Goal: Task Accomplishment & Management: Manage account settings

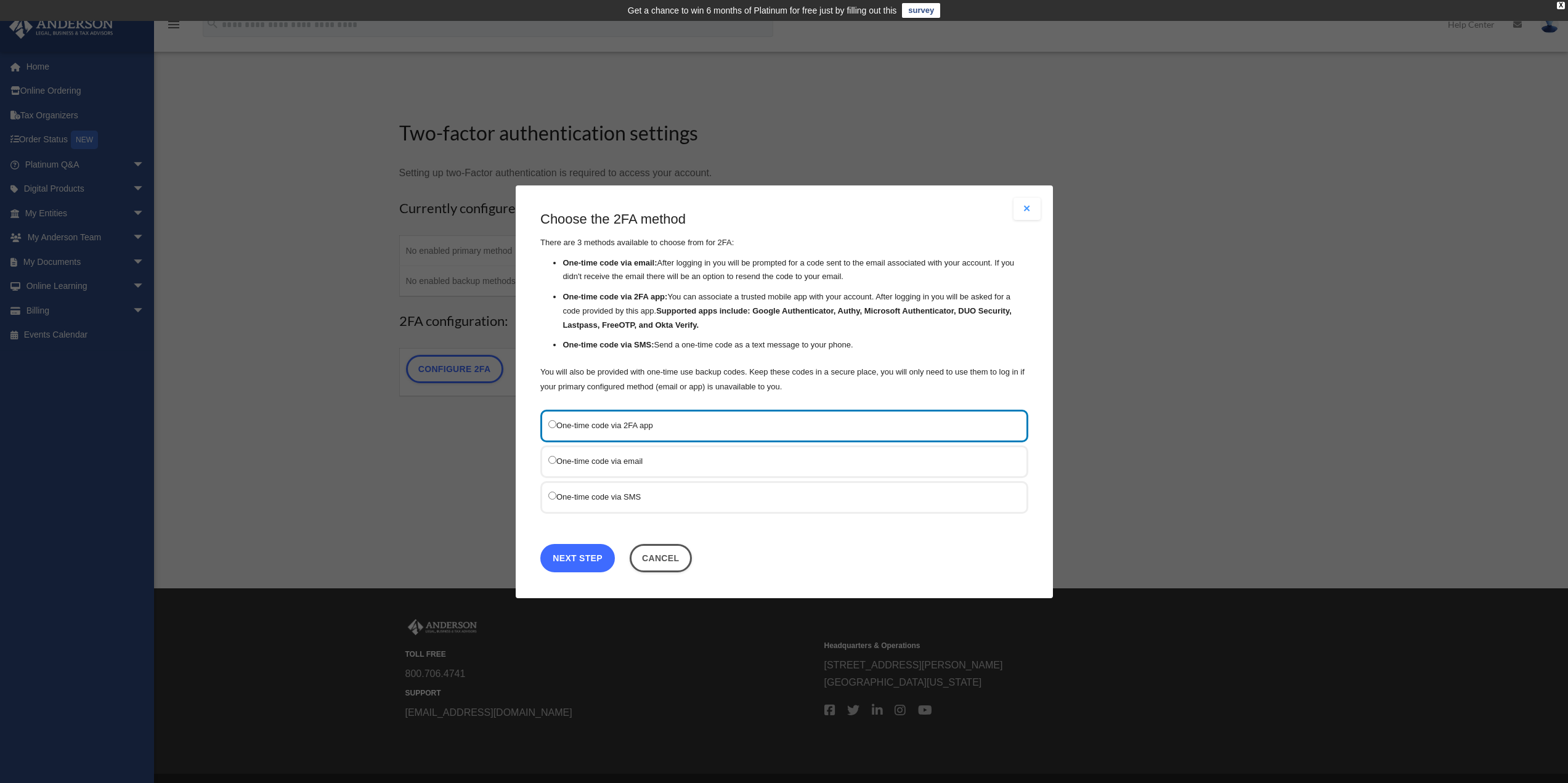
click at [589, 559] on link "Next Step" at bounding box center [577, 557] width 75 height 28
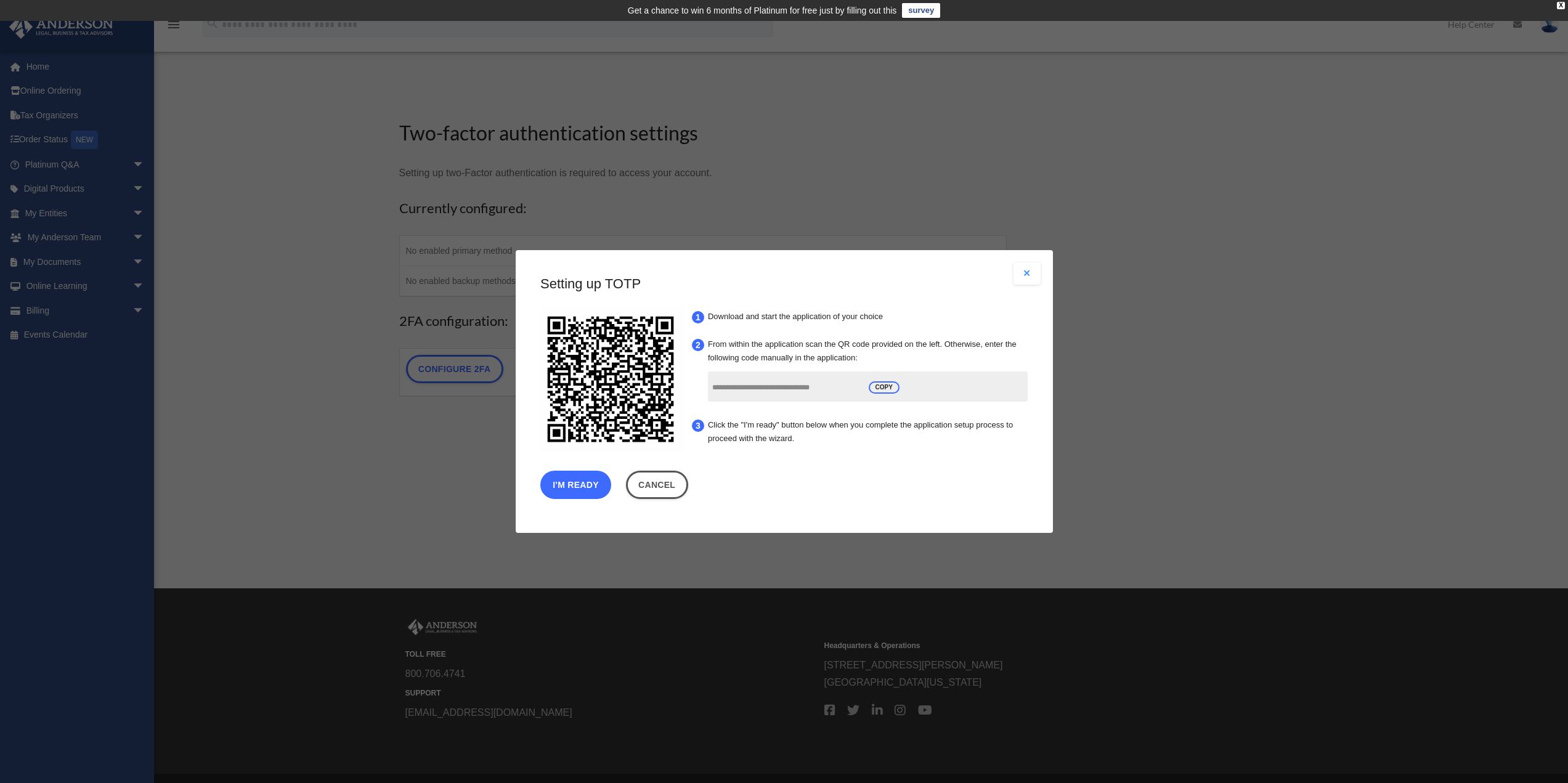
click at [574, 484] on button "I'm Ready" at bounding box center [575, 484] width 71 height 28
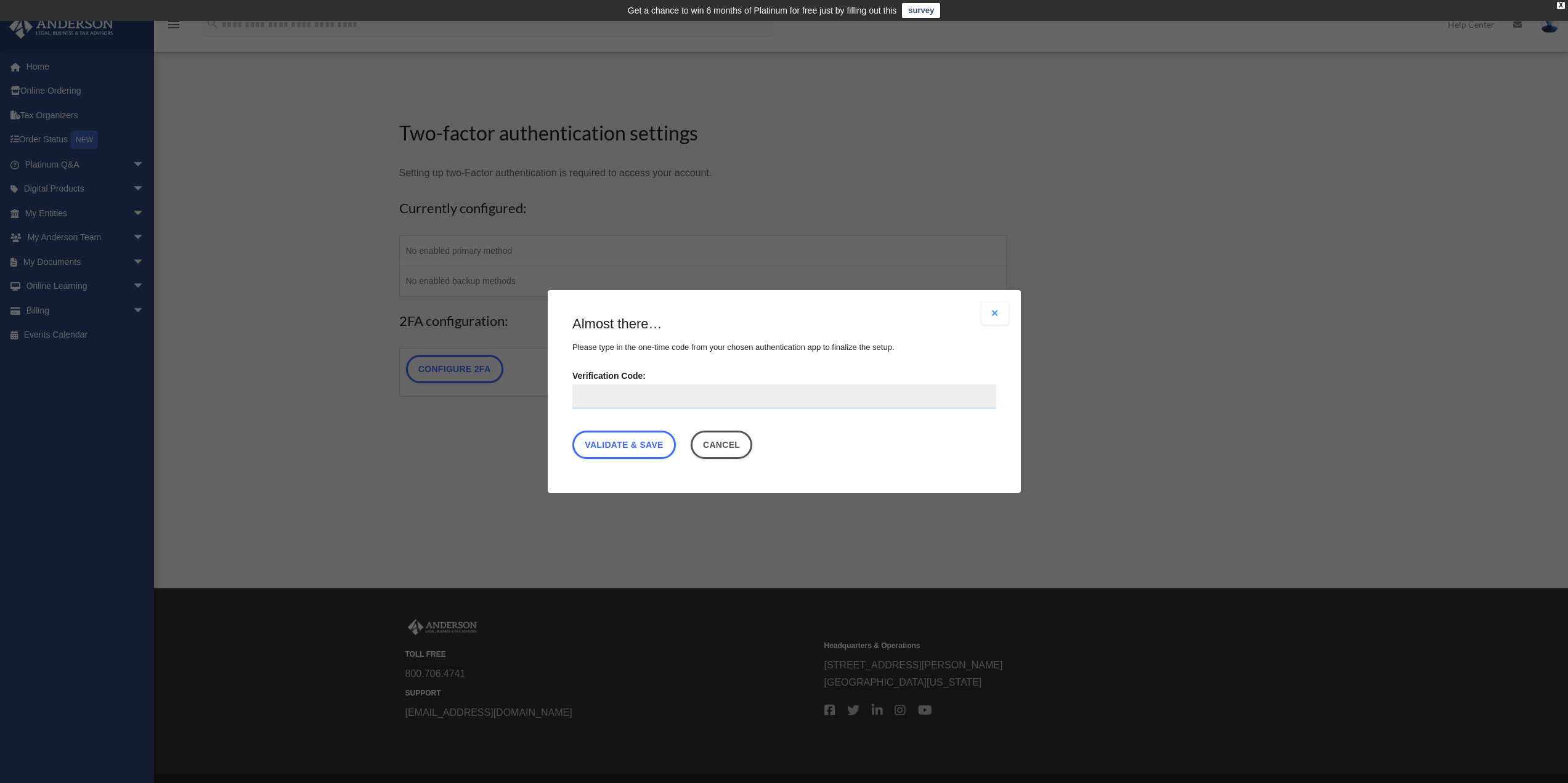
click at [613, 394] on input "Verification Code:" at bounding box center [784, 396] width 424 height 24
click at [1004, 315] on button "Close modal" at bounding box center [995, 313] width 27 height 23
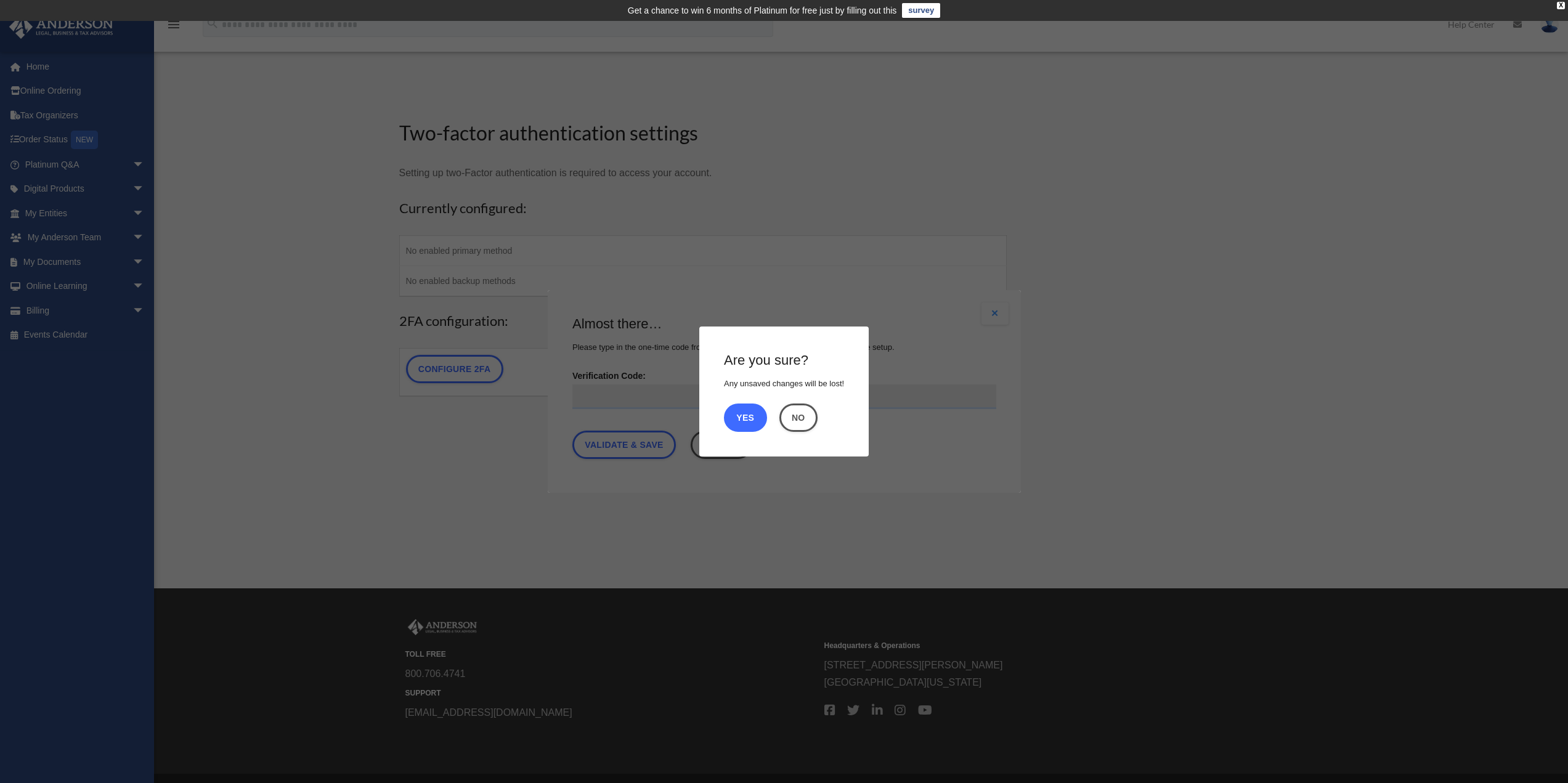
click at [741, 418] on button "Yes" at bounding box center [746, 418] width 43 height 28
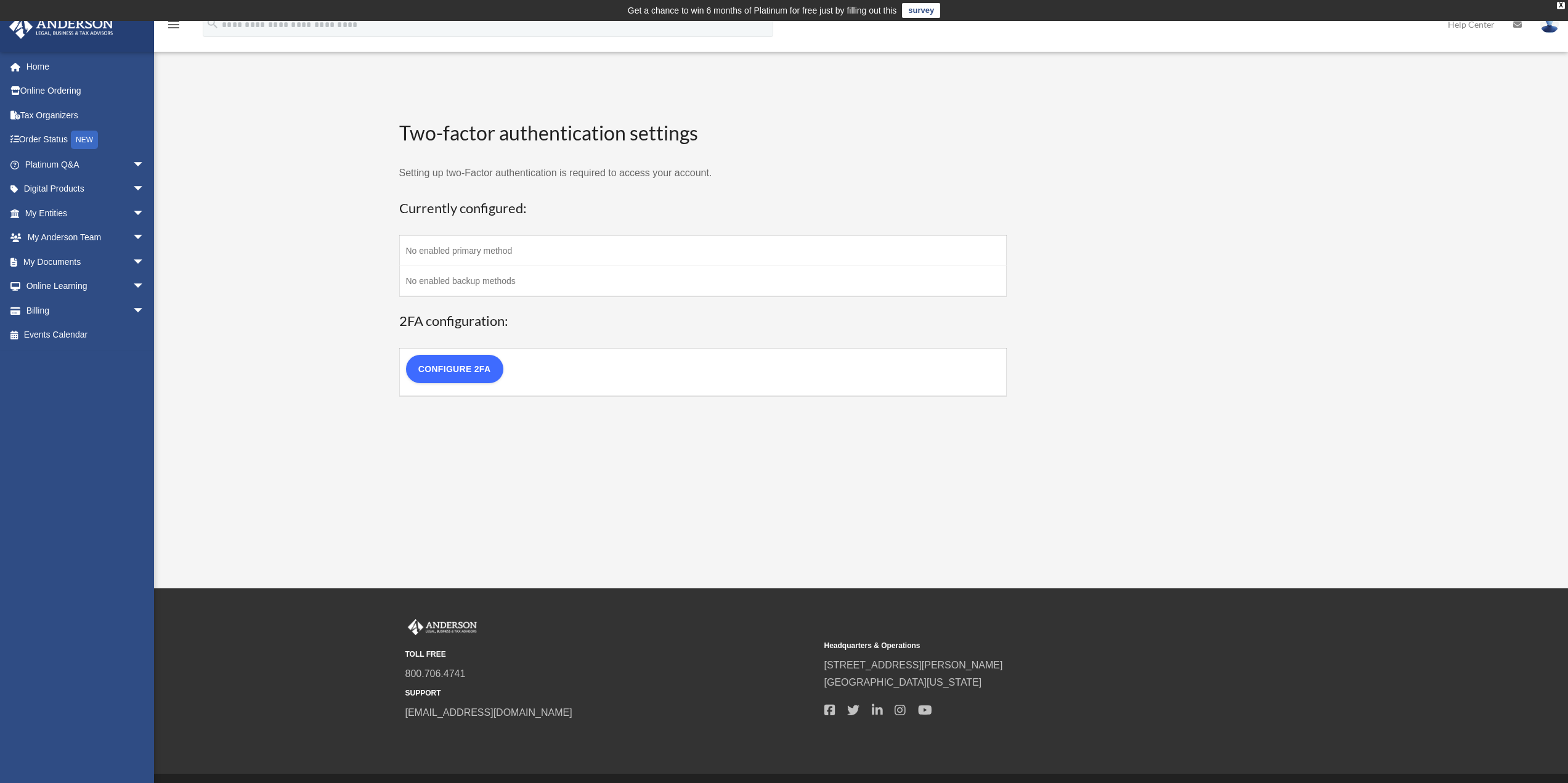
click at [475, 367] on link "Configure 2FA" at bounding box center [454, 369] width 97 height 28
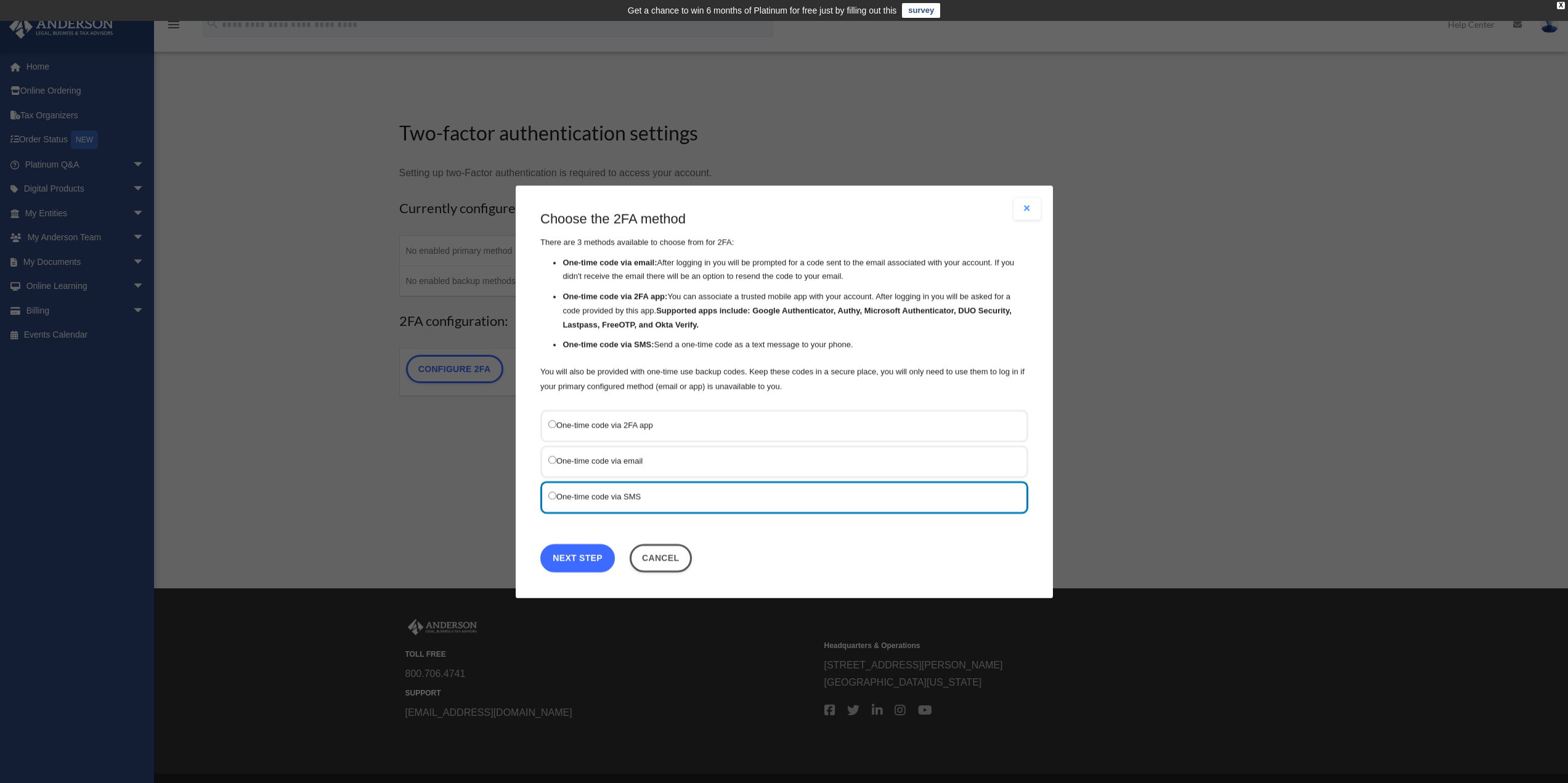
click at [564, 552] on link "Next Step" at bounding box center [577, 557] width 75 height 28
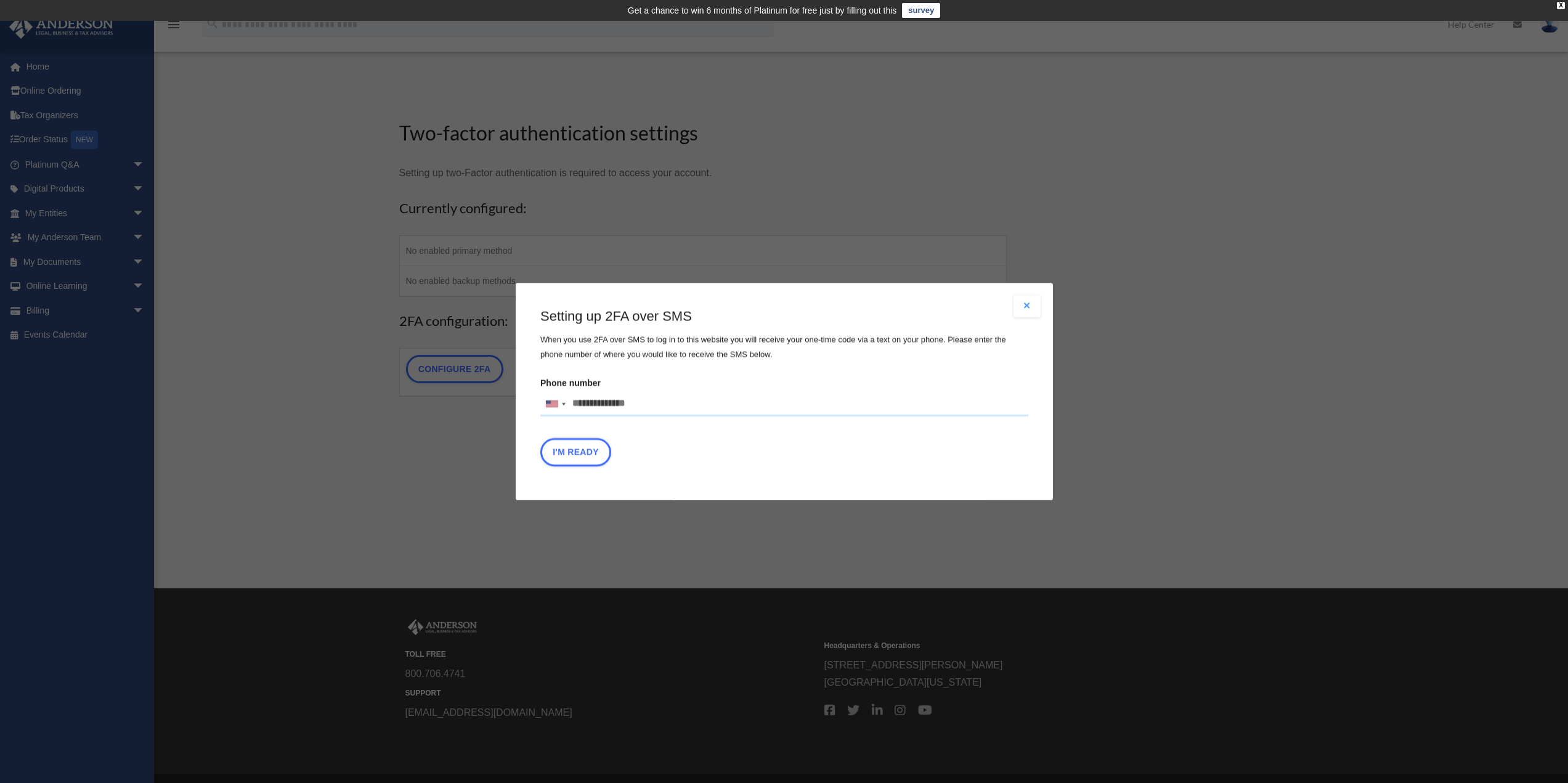
drag, startPoint x: 668, startPoint y: 408, endPoint x: 509, endPoint y: 410, distance: 159.0
click at [509, 410] on div "Are you sure? Any unsaved changes will be lost! Yes No Choose the 2FA method Th…" at bounding box center [784, 392] width 1568 height 783
drag, startPoint x: 655, startPoint y: 398, endPoint x: 520, endPoint y: 400, distance: 135.0
click at [520, 400] on div "Are you sure? Any unsaved changes will be lost! Yes No Choose the 2FA method Th…" at bounding box center [784, 392] width 537 height 217
type input "**********"
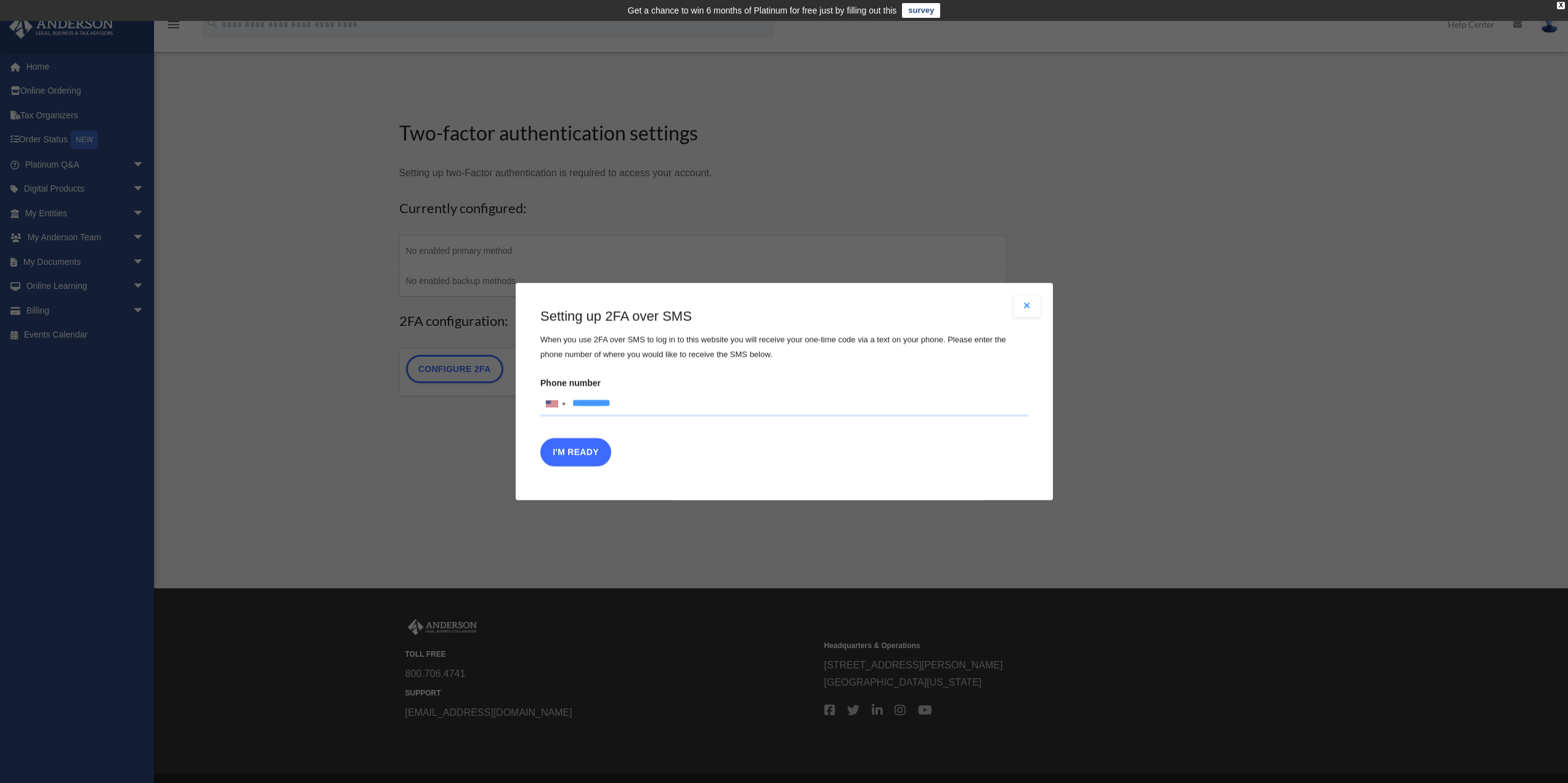
click at [588, 455] on button "I'm Ready" at bounding box center [575, 452] width 71 height 28
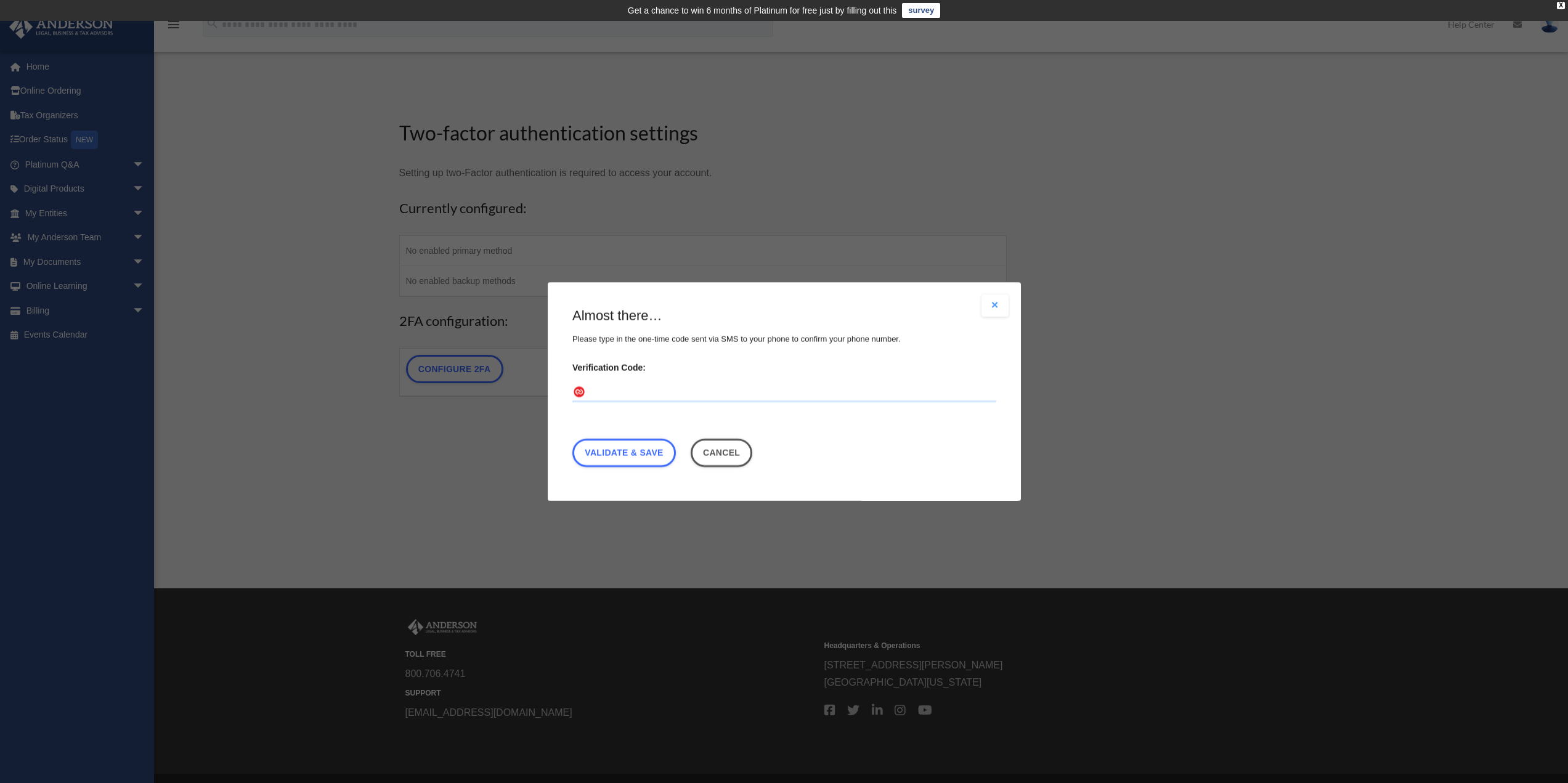
click at [591, 395] on input "Verification Code:" at bounding box center [784, 392] width 424 height 20
click at [592, 395] on input "Verification Code:" at bounding box center [784, 392] width 424 height 20
type input "******"
click at [639, 452] on link "Validate & Save" at bounding box center [624, 453] width 104 height 28
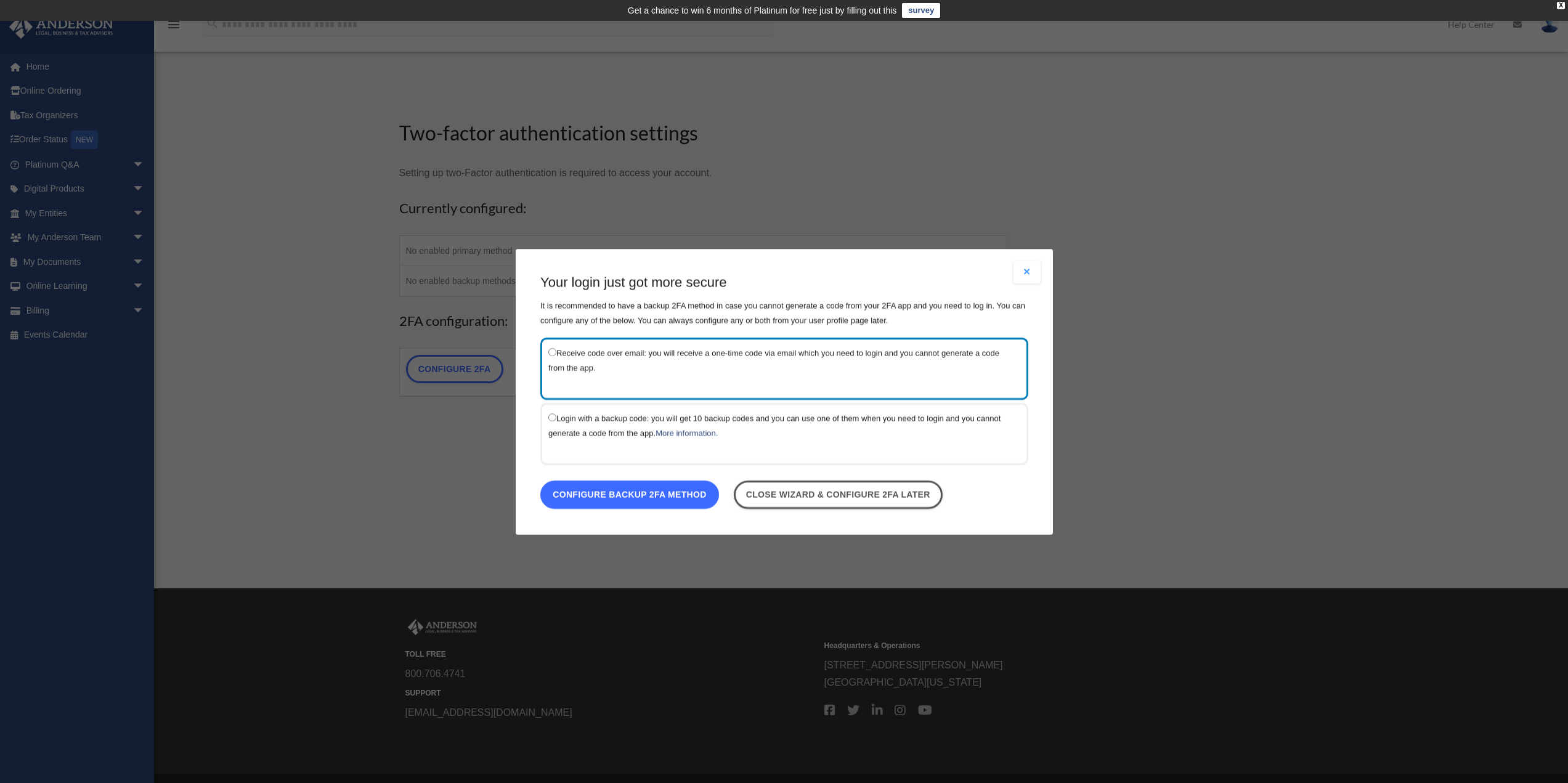
click at [592, 496] on link "Configure backup 2FA method" at bounding box center [629, 493] width 179 height 28
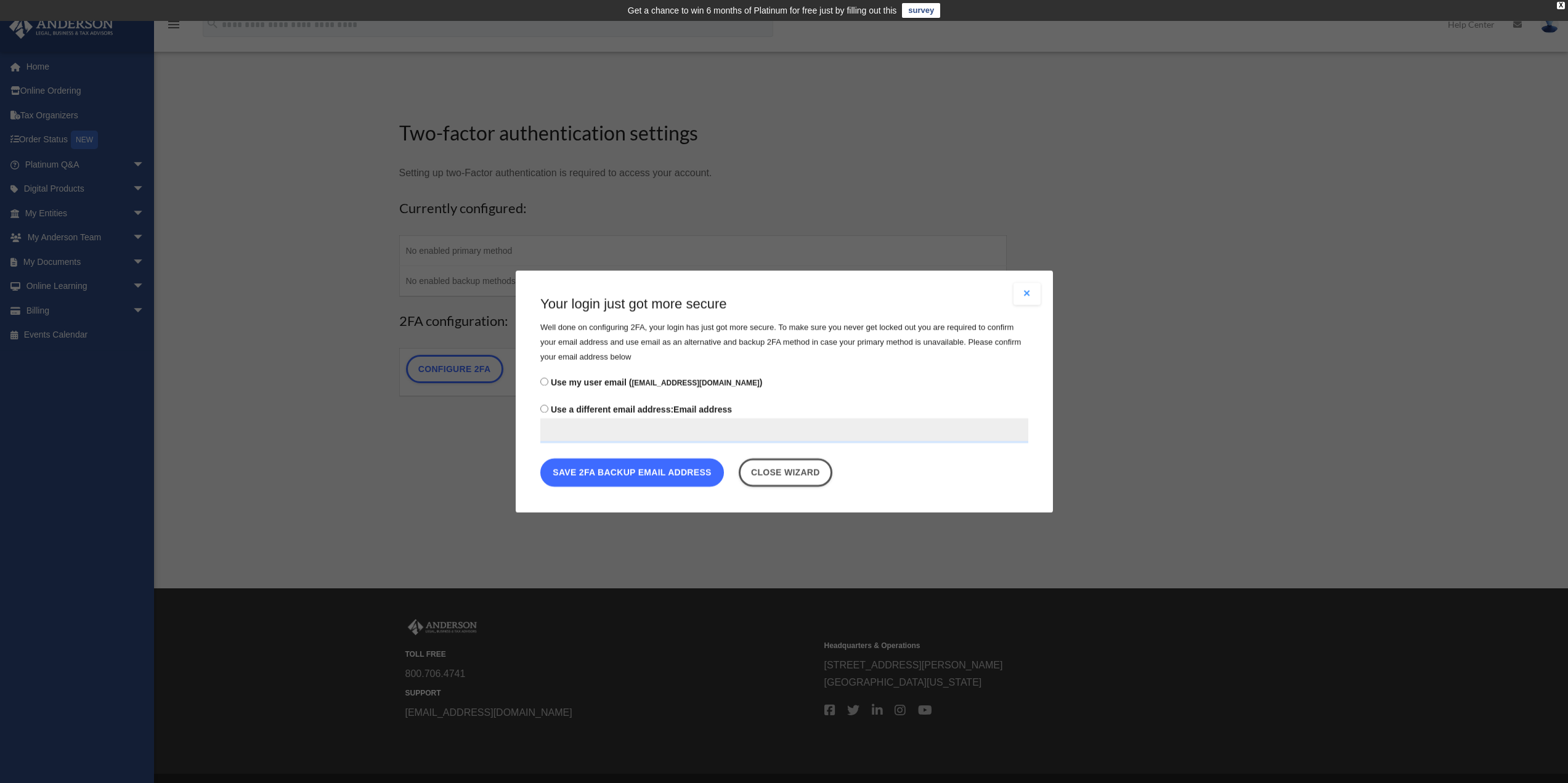
click at [611, 474] on button "Save 2FA backup email address" at bounding box center [632, 472] width 184 height 28
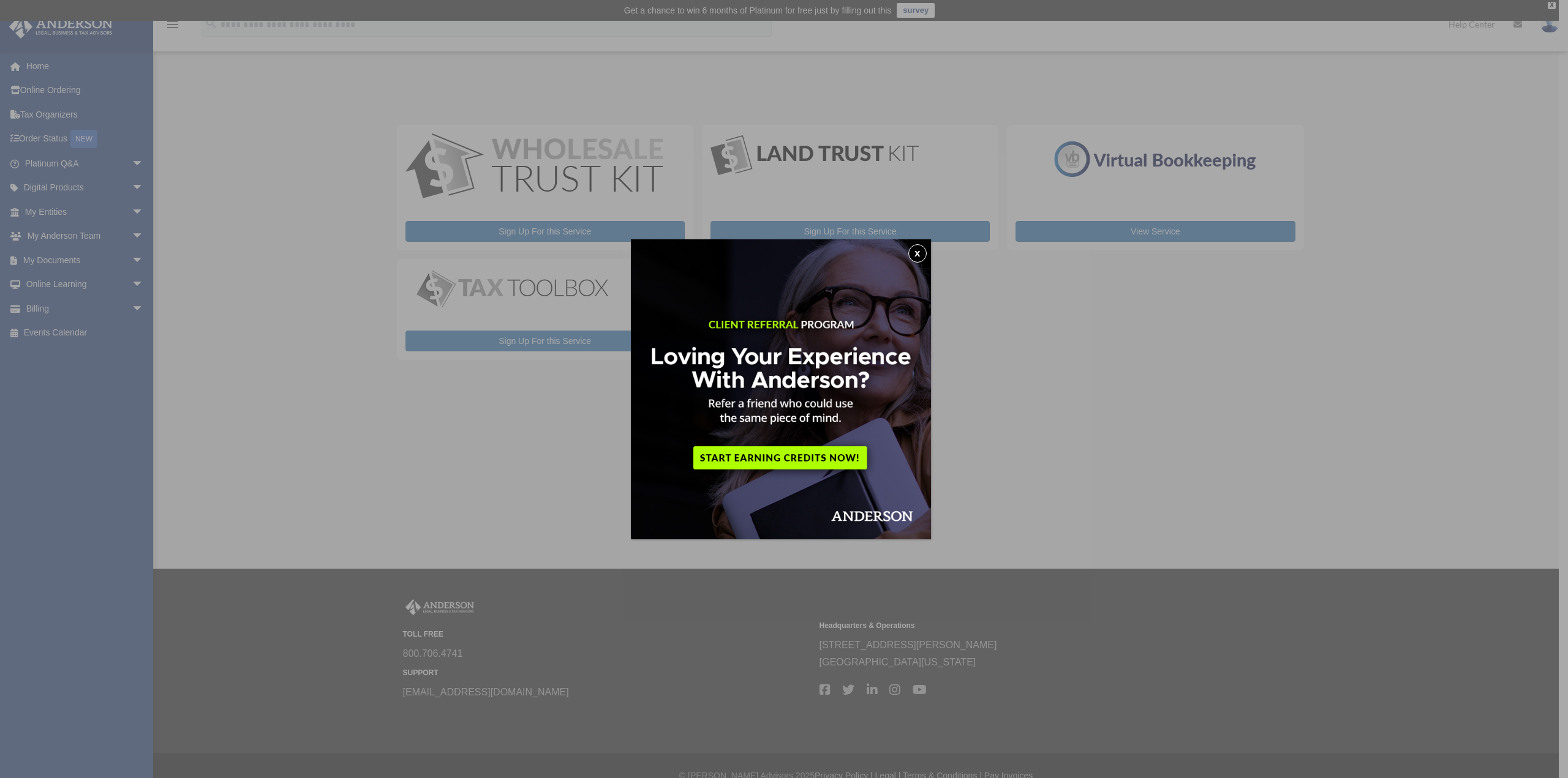
click at [914, 253] on button "x" at bounding box center [917, 254] width 18 height 18
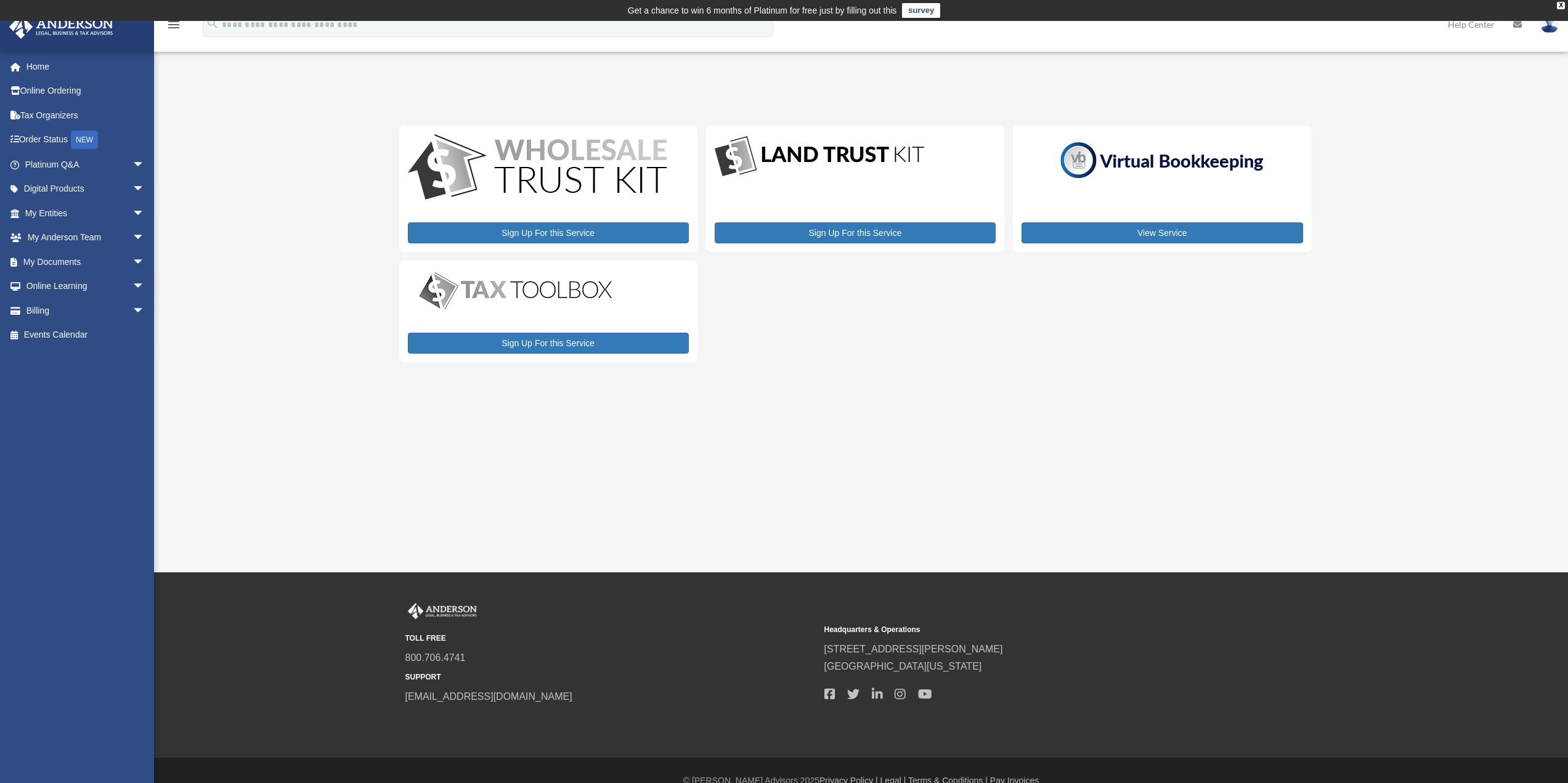
drag, startPoint x: 67, startPoint y: 3, endPoint x: 273, endPoint y: 303, distance: 363.9
click at [273, 303] on div "My Services bshah51@gmail.com Sign Out bshah51@gmail.com Home Online Ordering T…" at bounding box center [784, 230] width 1568 height 293
drag, startPoint x: 50, startPoint y: 1, endPoint x: 348, endPoint y: 100, distance: 314.0
click at [348, 100] on div "My Services bshah51@gmail.com Sign Out bshah51@gmail.com Home Online Ordering T…" at bounding box center [784, 230] width 1568 height 293
drag, startPoint x: 1392, startPoint y: 1, endPoint x: 307, endPoint y: 425, distance: 1164.9
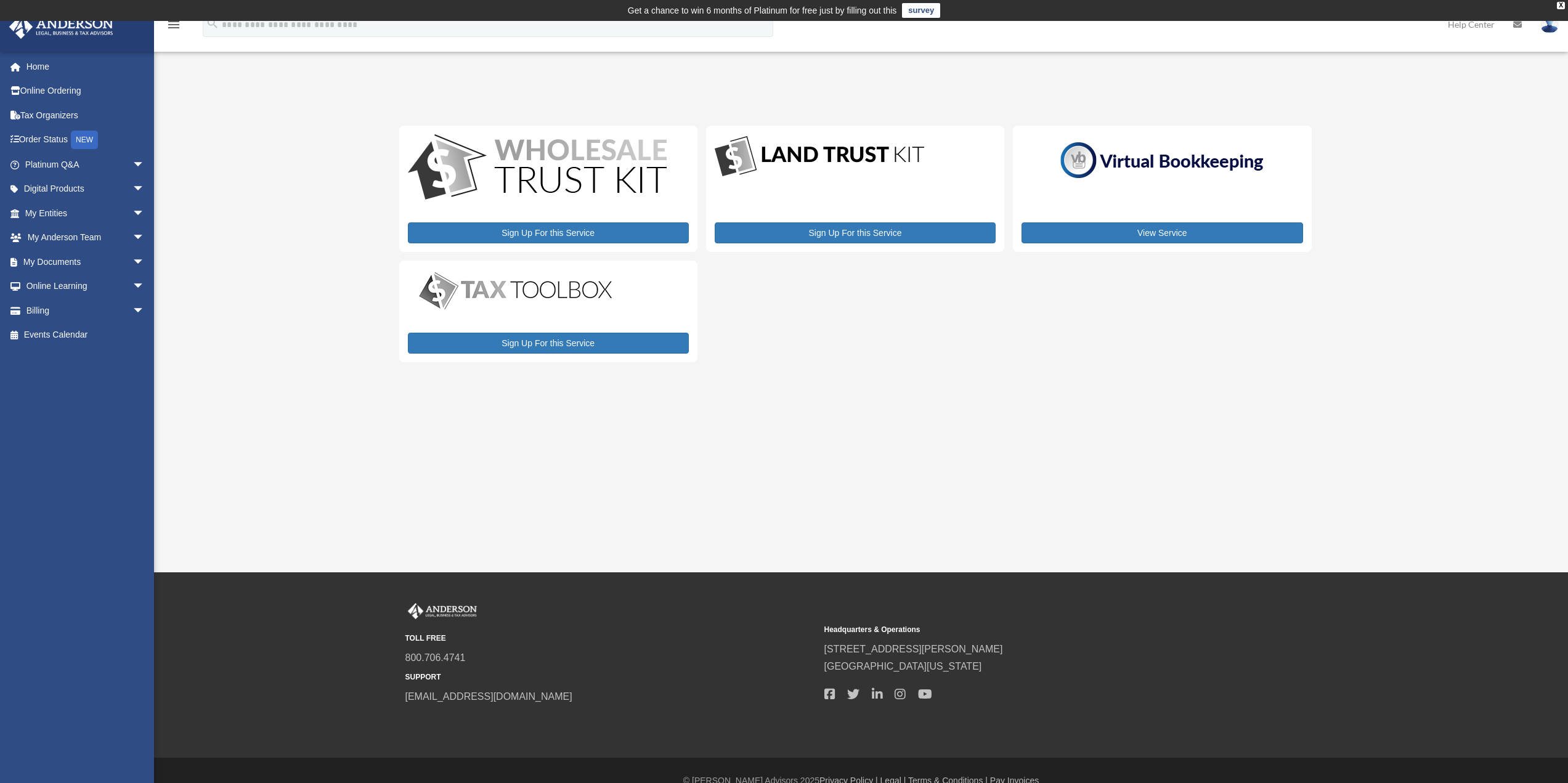
click at [307, 425] on div "My Services bshah51@gmail.com Sign Out bshah51@gmail.com Home Online Ordering T…" at bounding box center [784, 297] width 1568 height 552
click at [34, 67] on link "Home" at bounding box center [87, 66] width 155 height 24
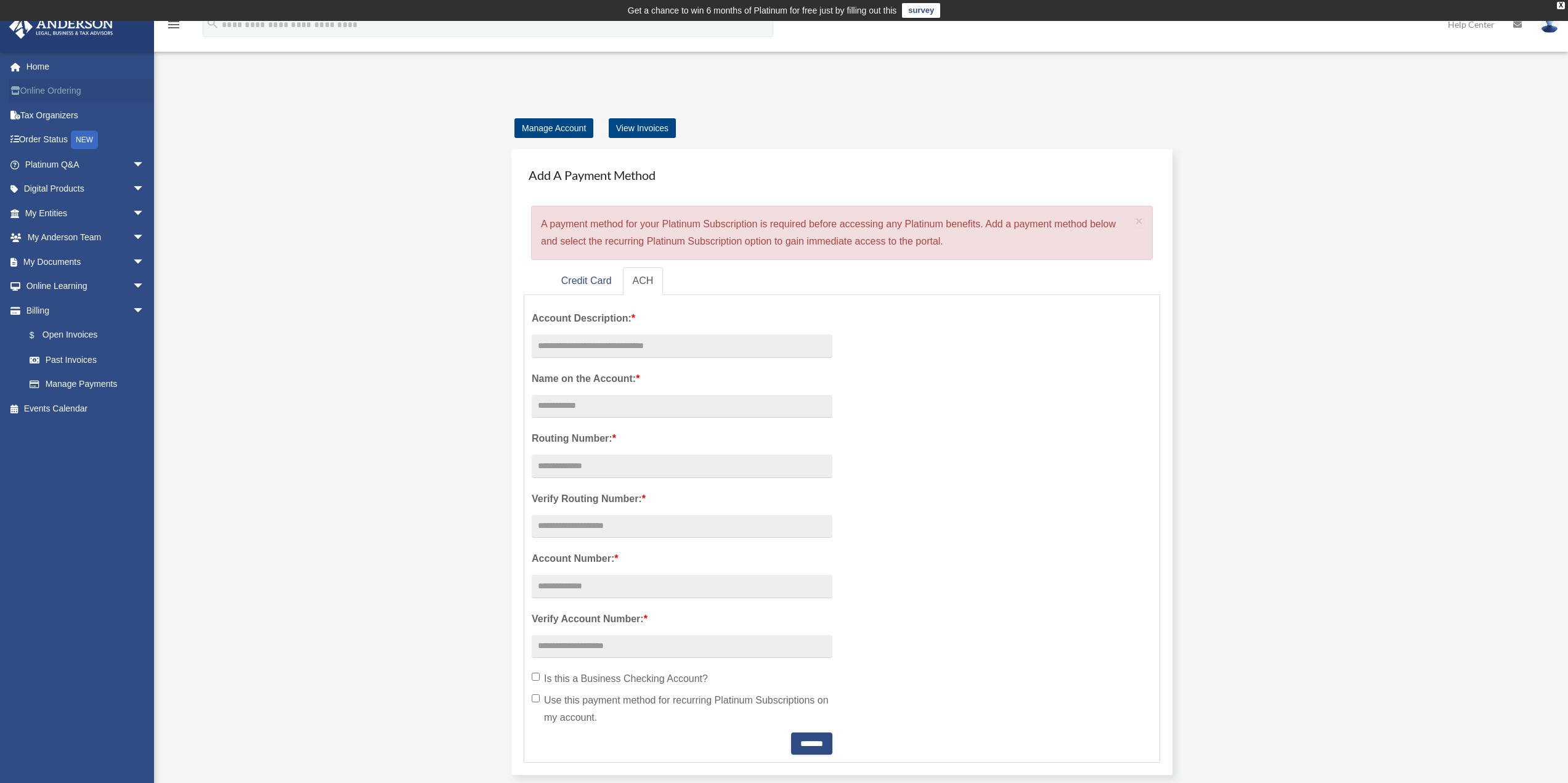
click at [32, 95] on link "Online Ordering" at bounding box center [87, 90] width 155 height 24
click at [133, 164] on span "arrow_drop_down" at bounding box center [144, 165] width 24 height 25
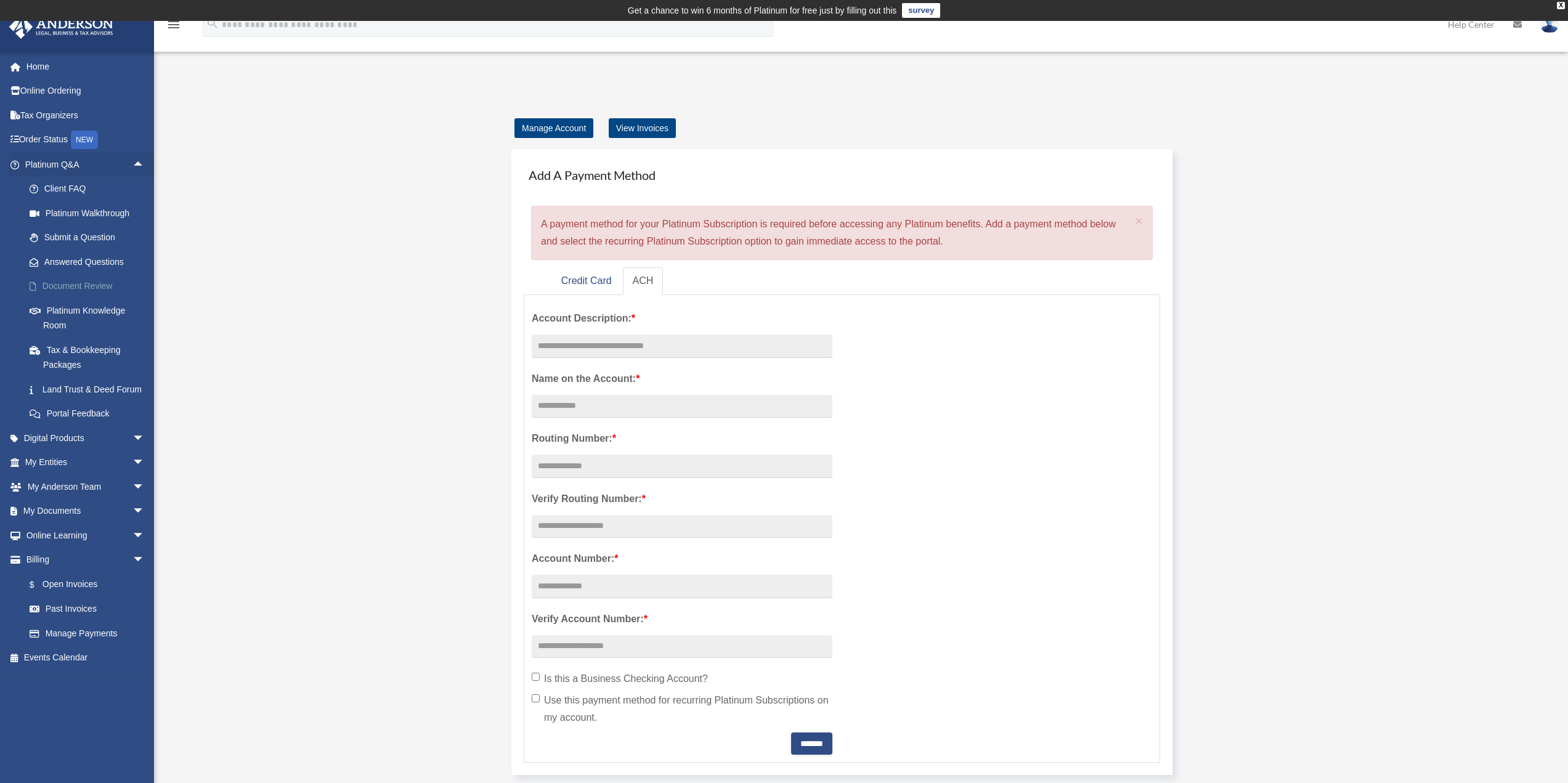
click at [76, 283] on link "Document Review" at bounding box center [90, 286] width 146 height 24
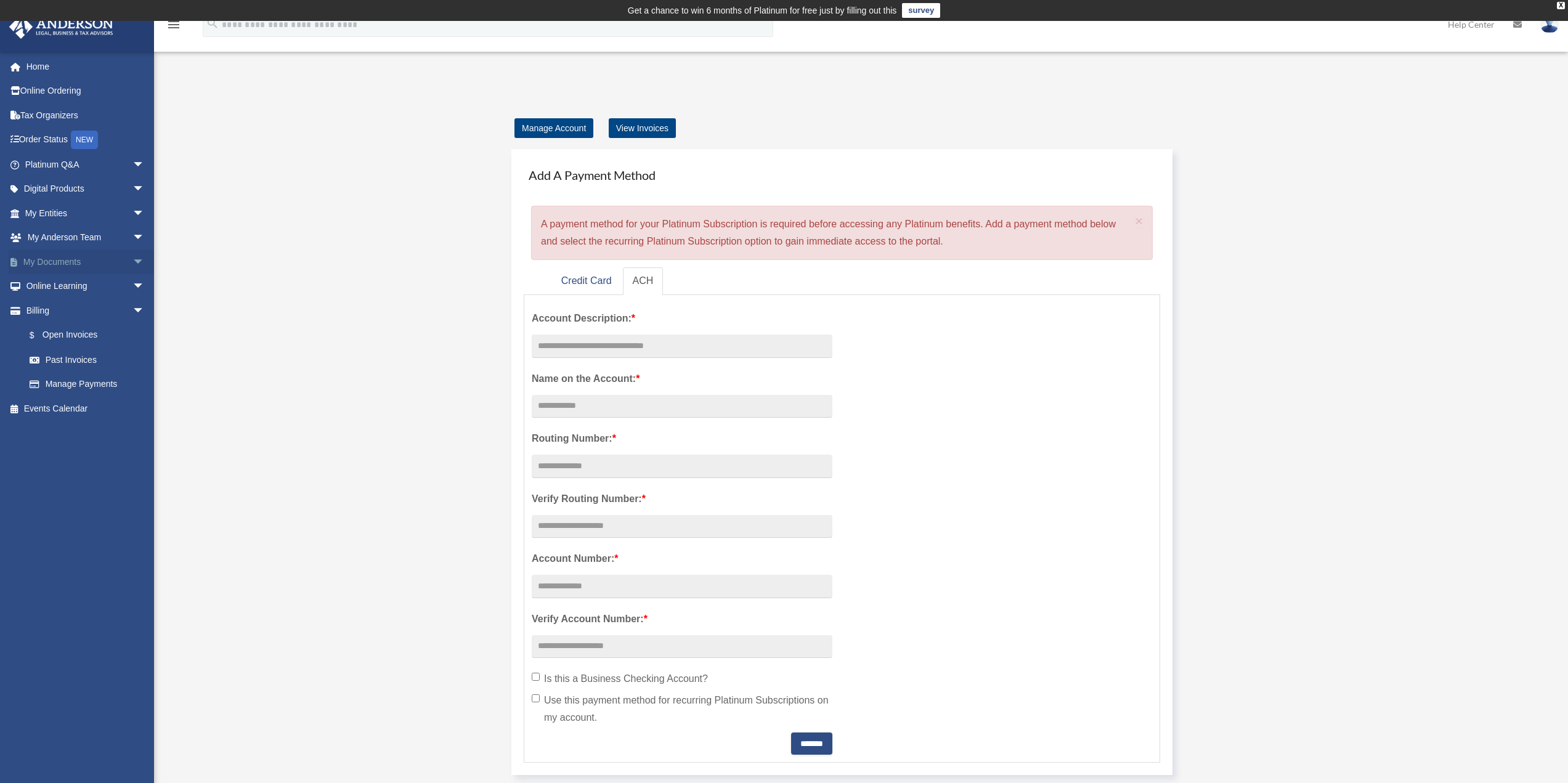
click at [133, 263] on span "arrow_drop_down" at bounding box center [144, 263] width 24 height 25
click at [87, 336] on link "Forms Library" at bounding box center [90, 335] width 146 height 24
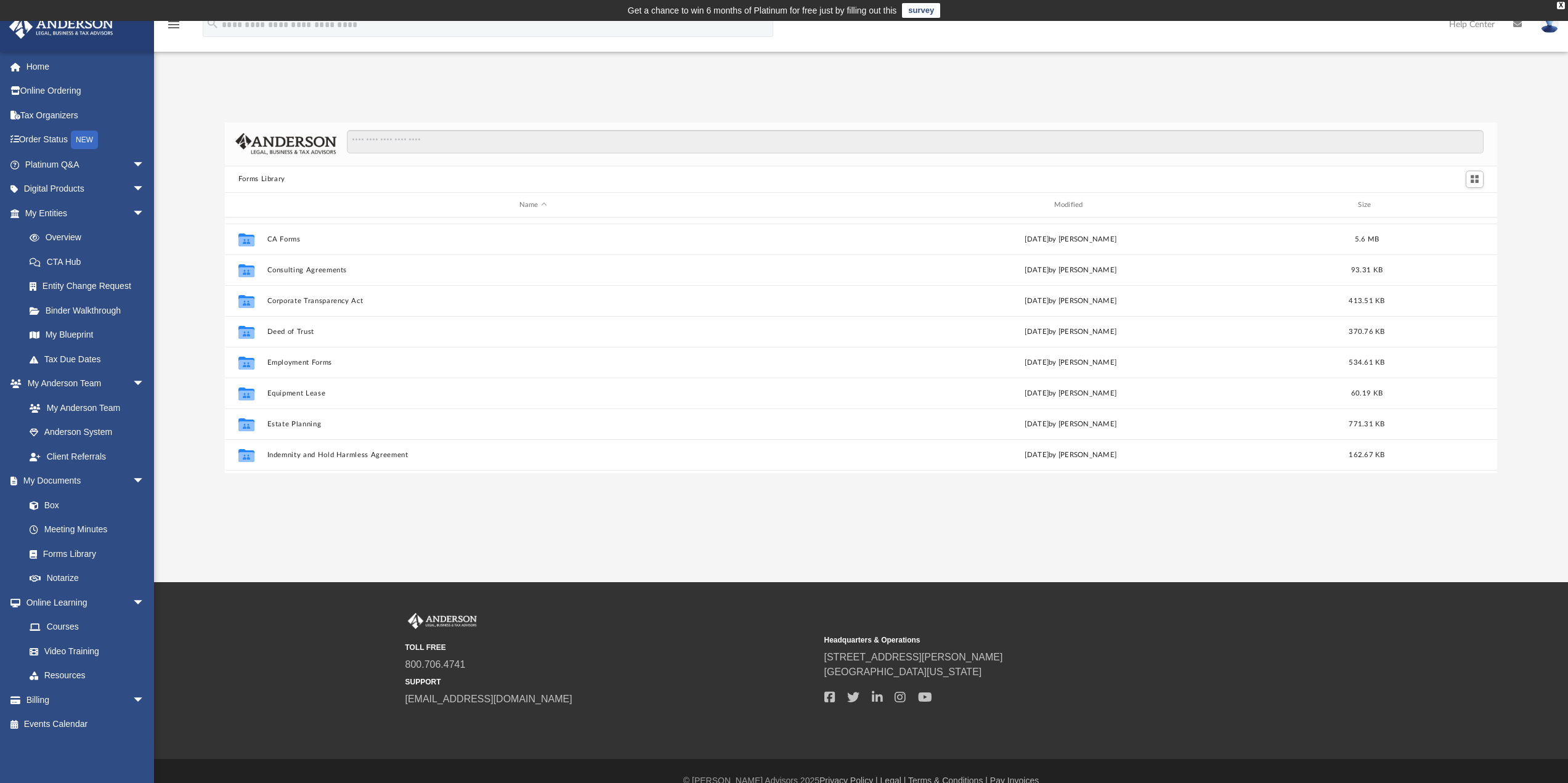
scroll to position [53, 0]
click at [96, 412] on link "My Anderson Team" at bounding box center [90, 408] width 146 height 24
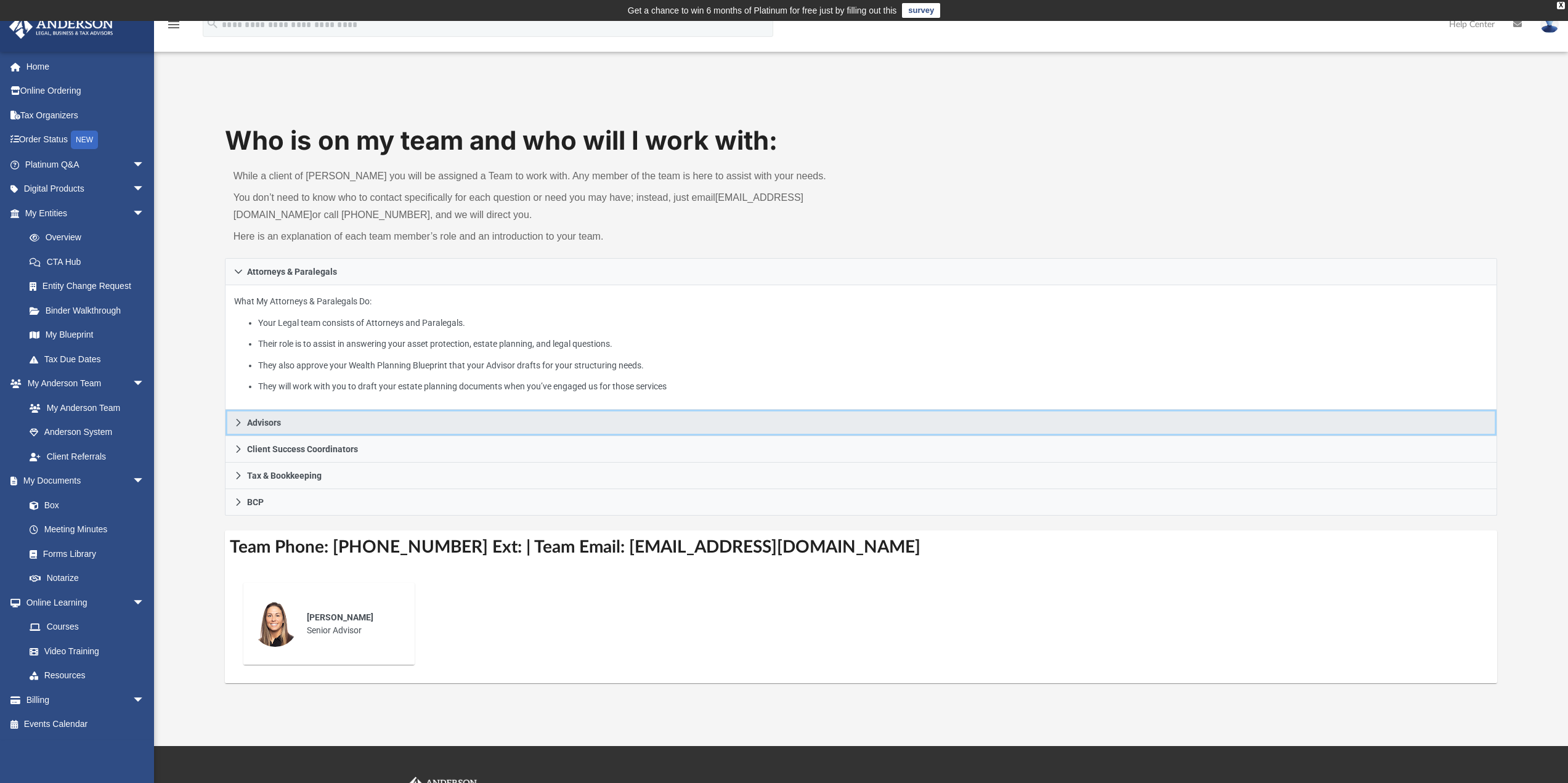
click at [240, 428] on link "Advisors" at bounding box center [861, 422] width 1273 height 26
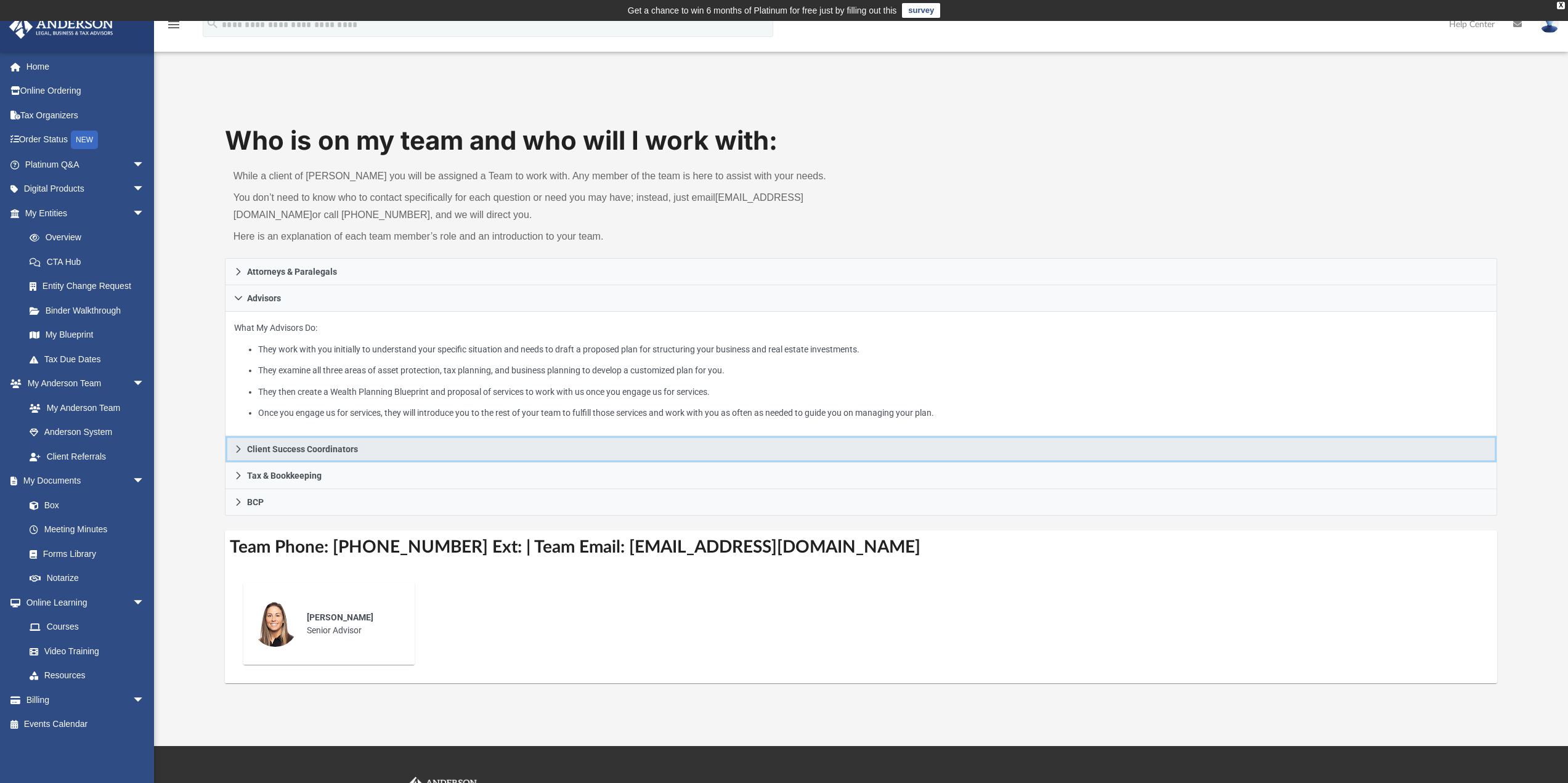
click at [306, 454] on span "Client Success Coordinators" at bounding box center [302, 449] width 111 height 9
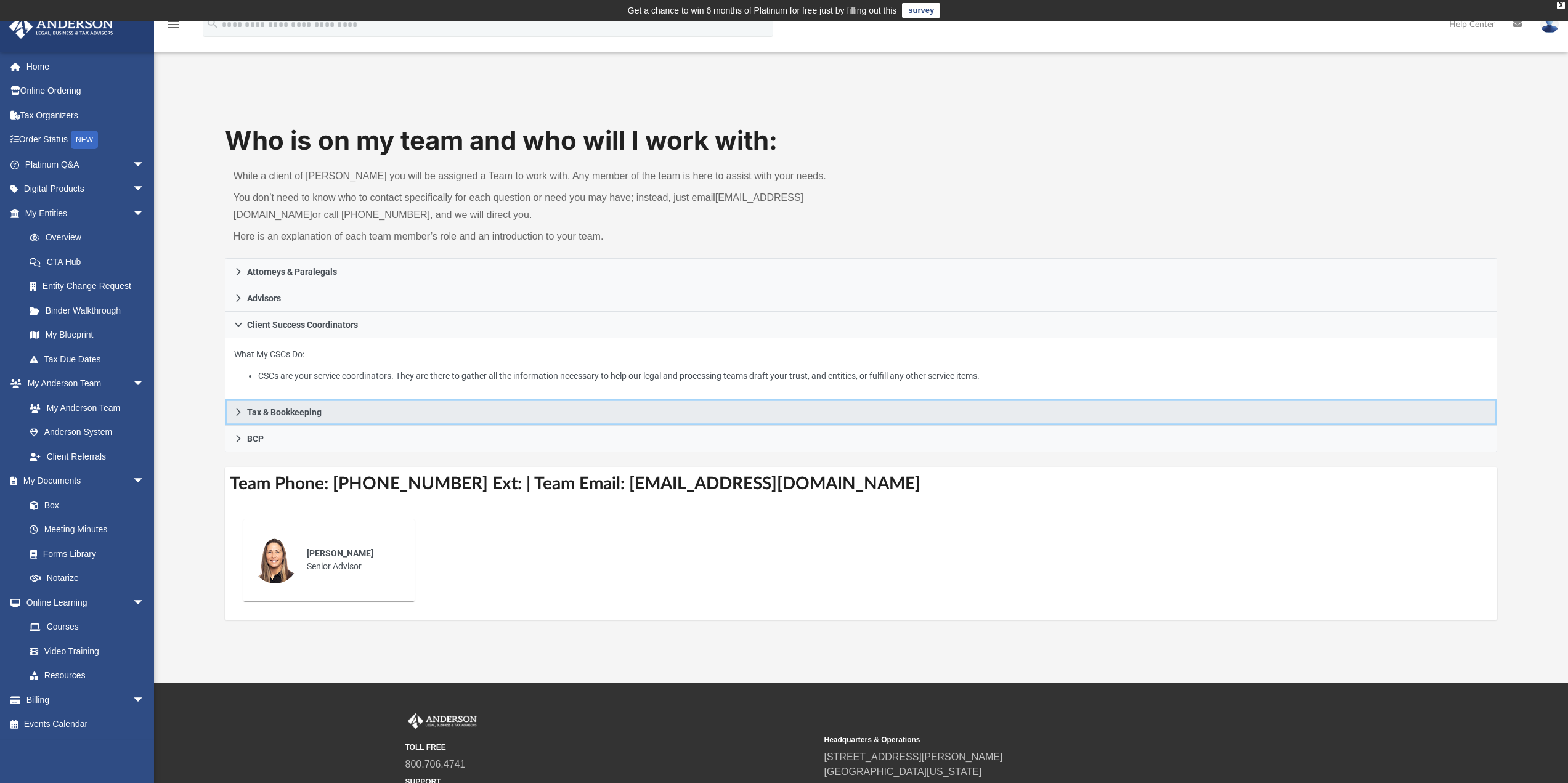
click at [247, 414] on span "Tax & Bookkeeping" at bounding box center [284, 412] width 75 height 9
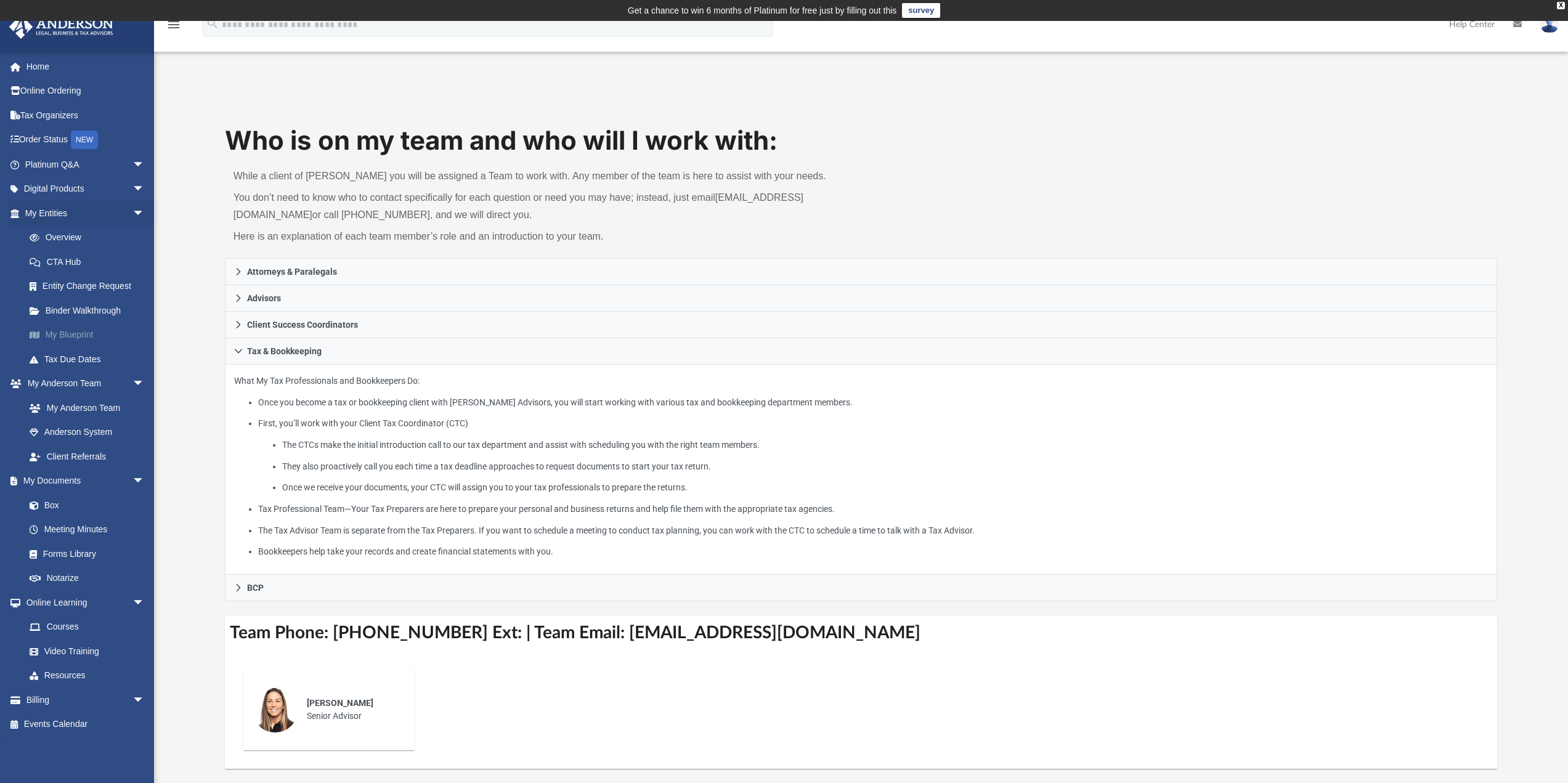
click at [69, 336] on link "My Blueprint" at bounding box center [90, 335] width 146 height 24
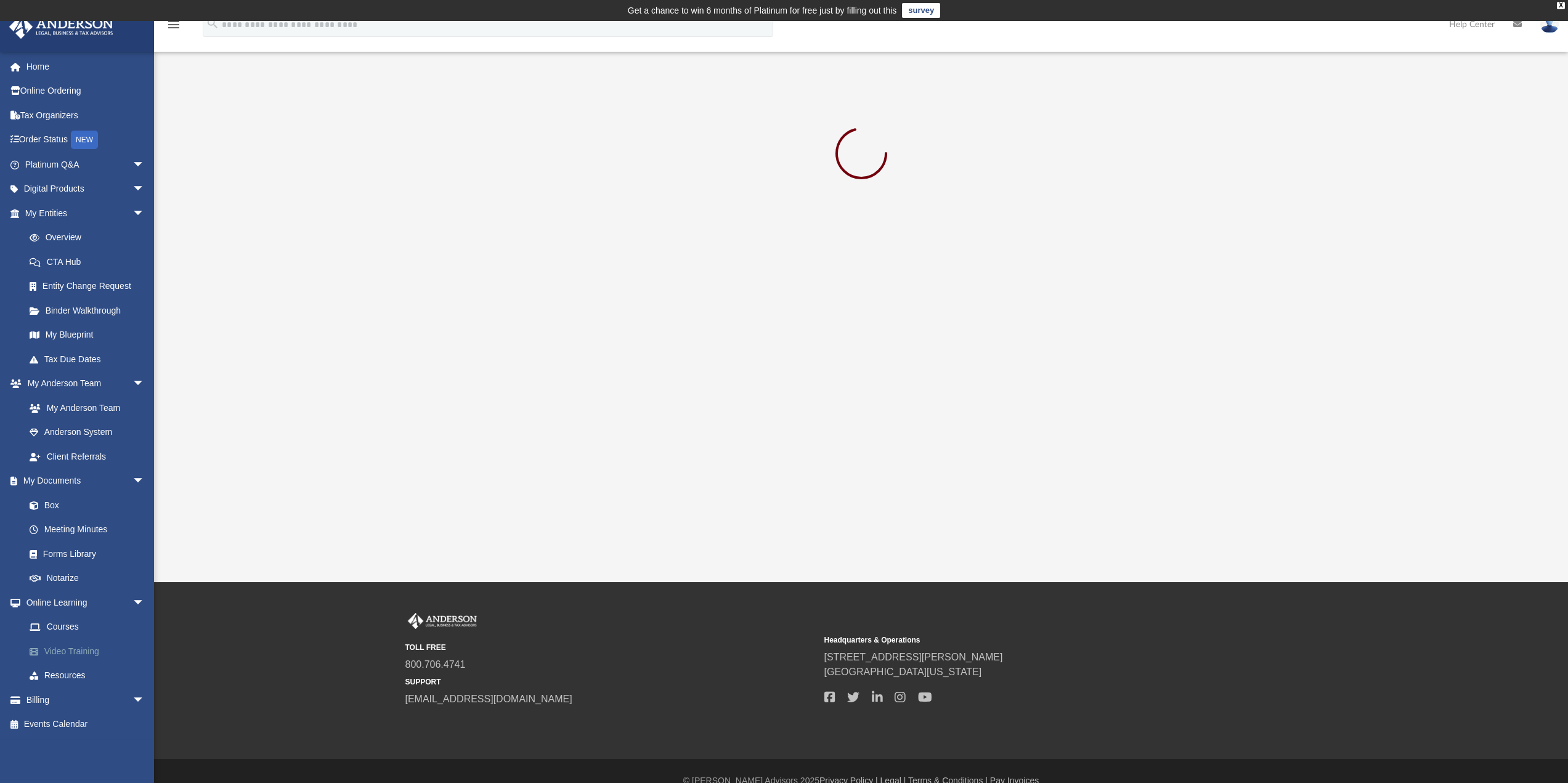
click at [68, 653] on link "Video Training" at bounding box center [90, 651] width 146 height 24
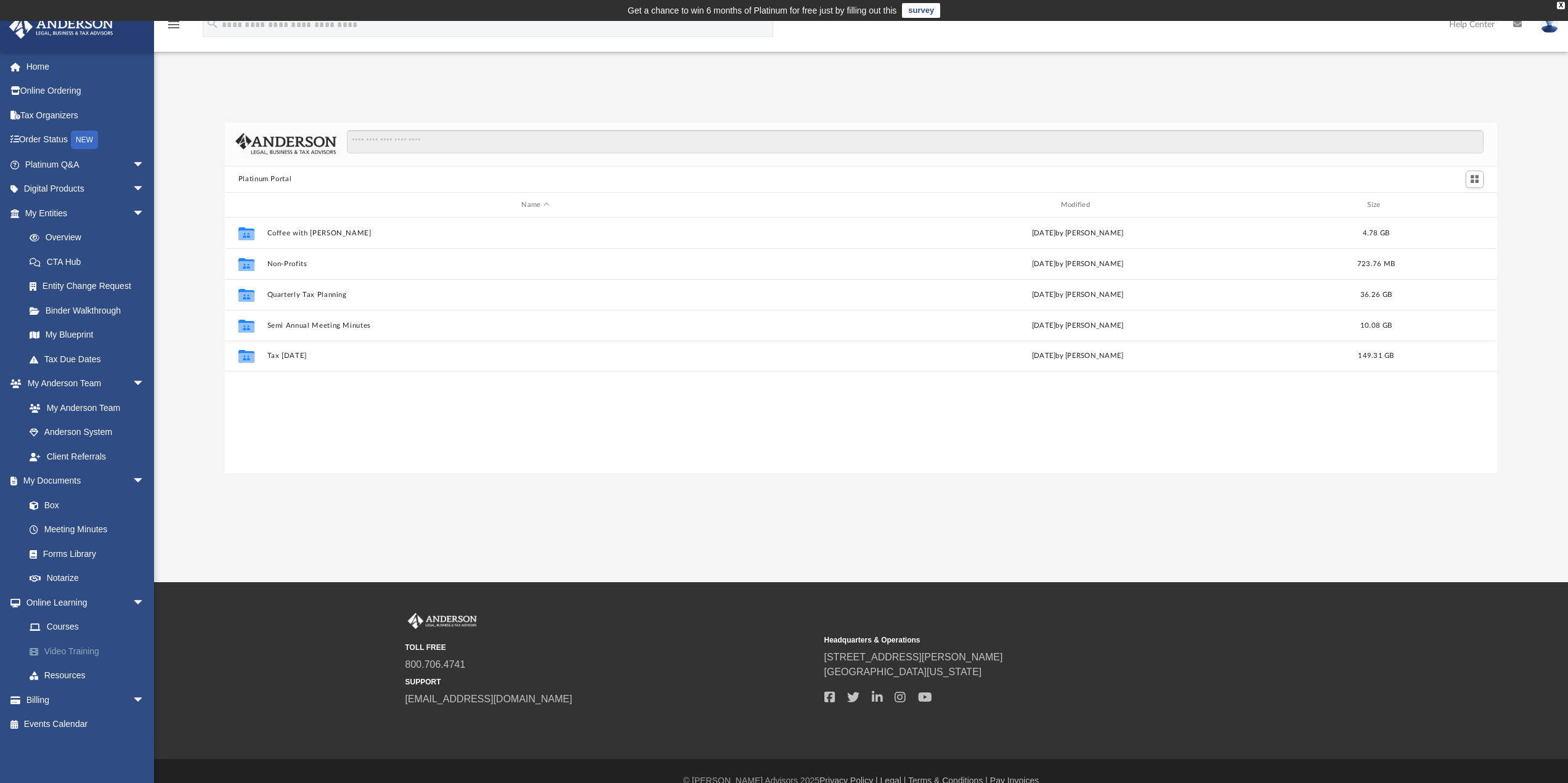
scroll to position [272, 1263]
click at [133, 692] on span "arrow_drop_down" at bounding box center [144, 701] width 24 height 25
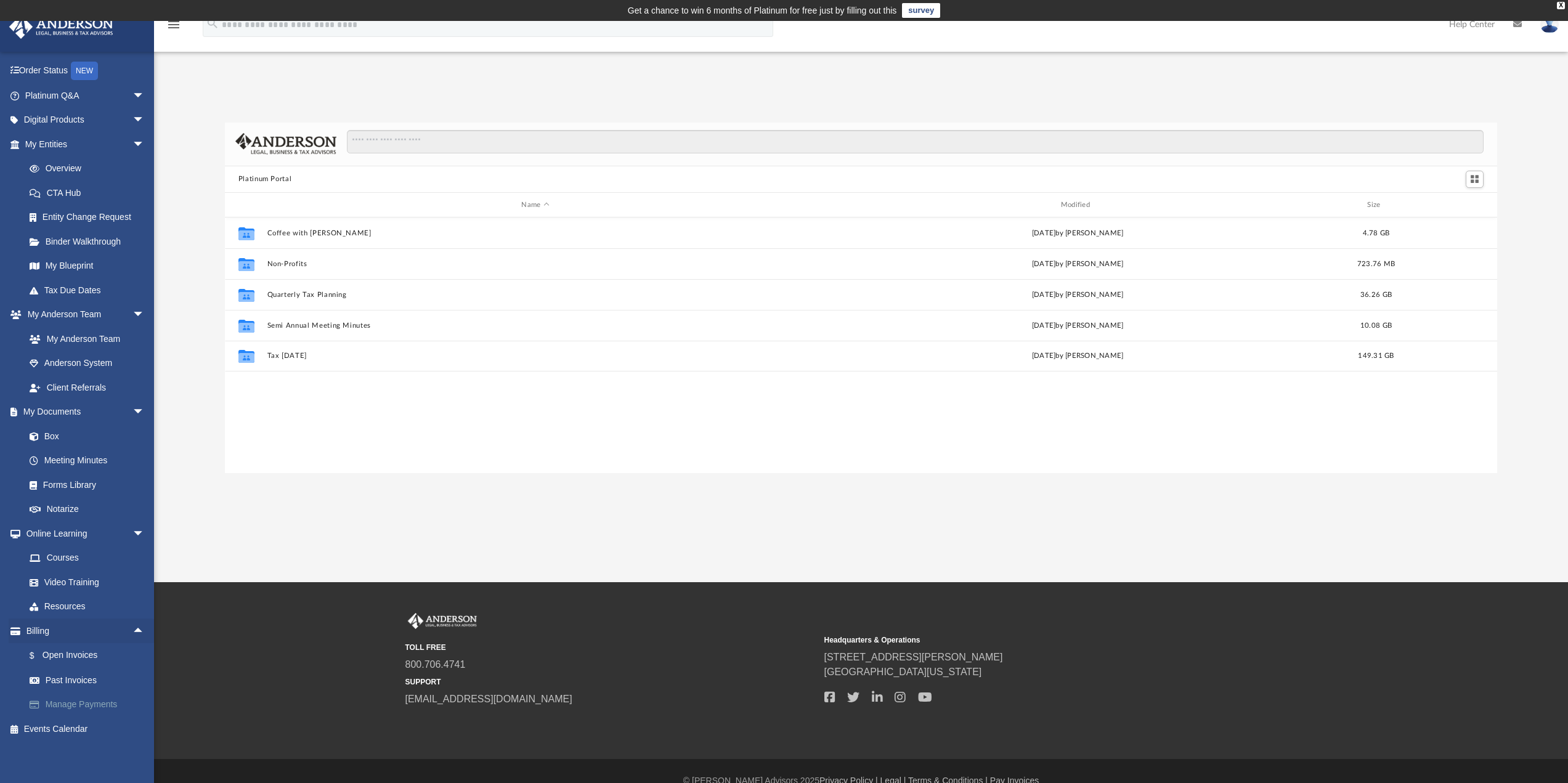
scroll to position [71, 0]
click at [133, 94] on span "arrow_drop_down" at bounding box center [144, 94] width 24 height 25
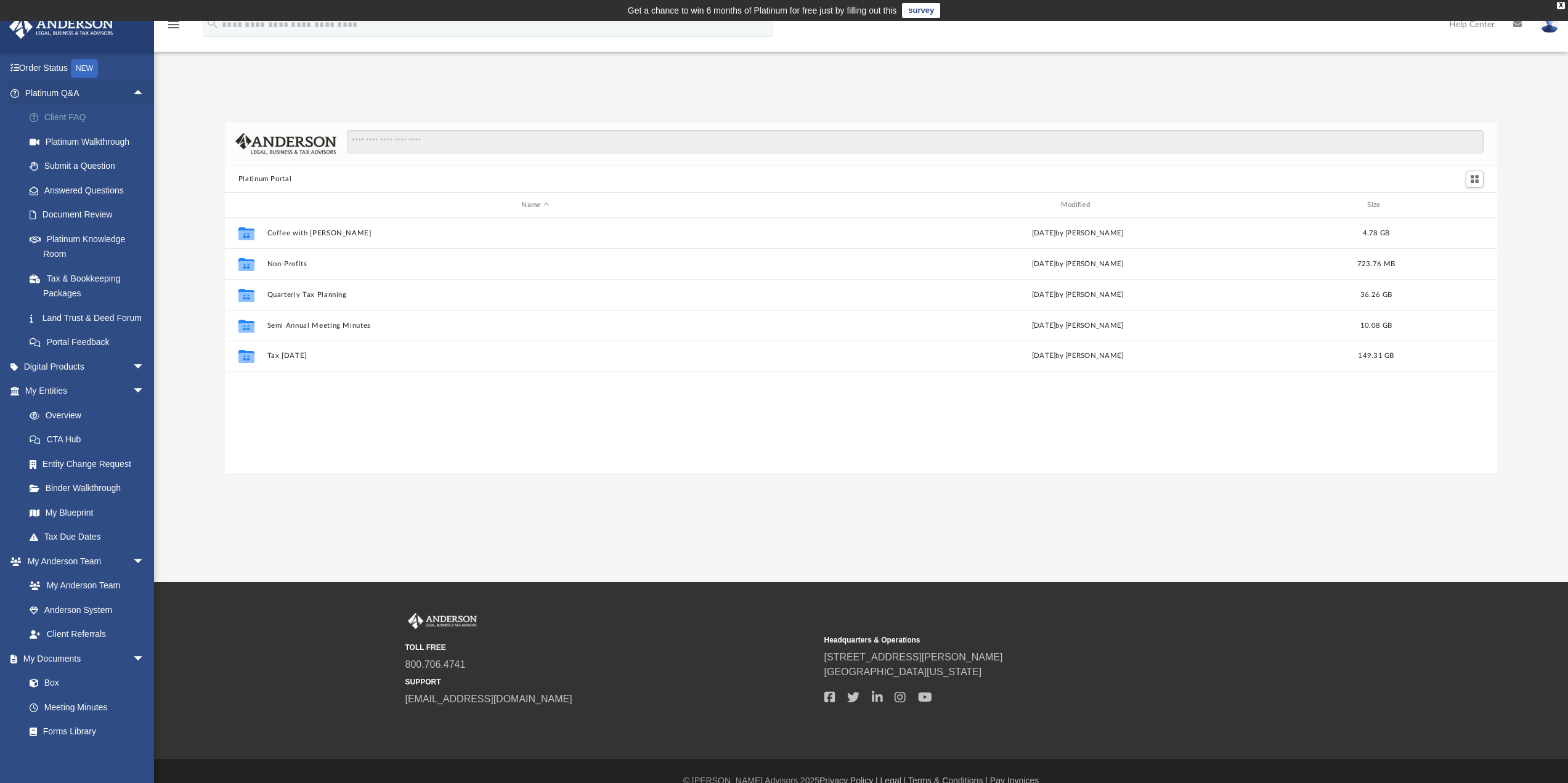
click at [62, 127] on link "Client FAQ" at bounding box center [90, 117] width 146 height 24
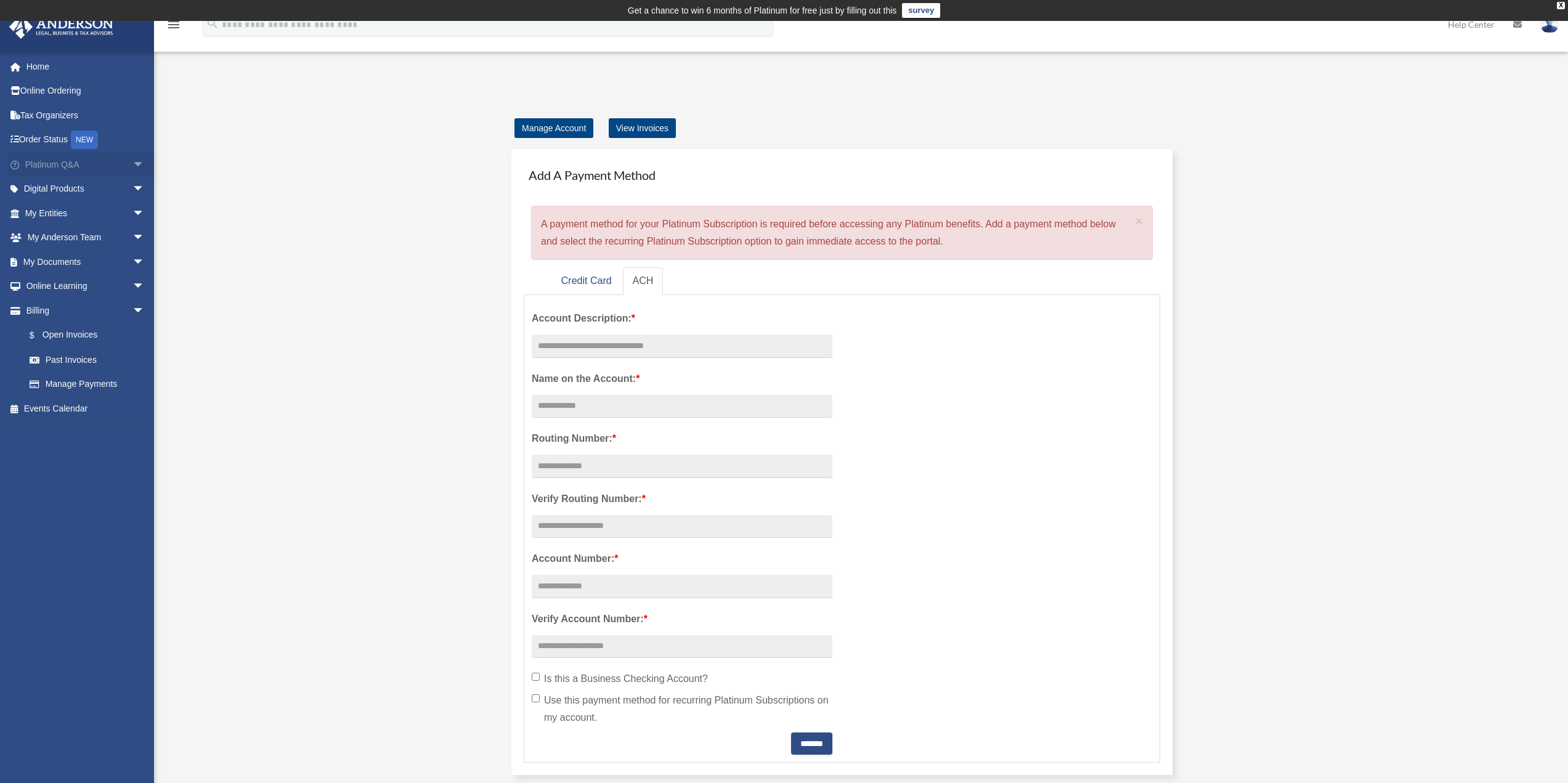
click at [133, 166] on span "arrow_drop_down" at bounding box center [144, 165] width 24 height 25
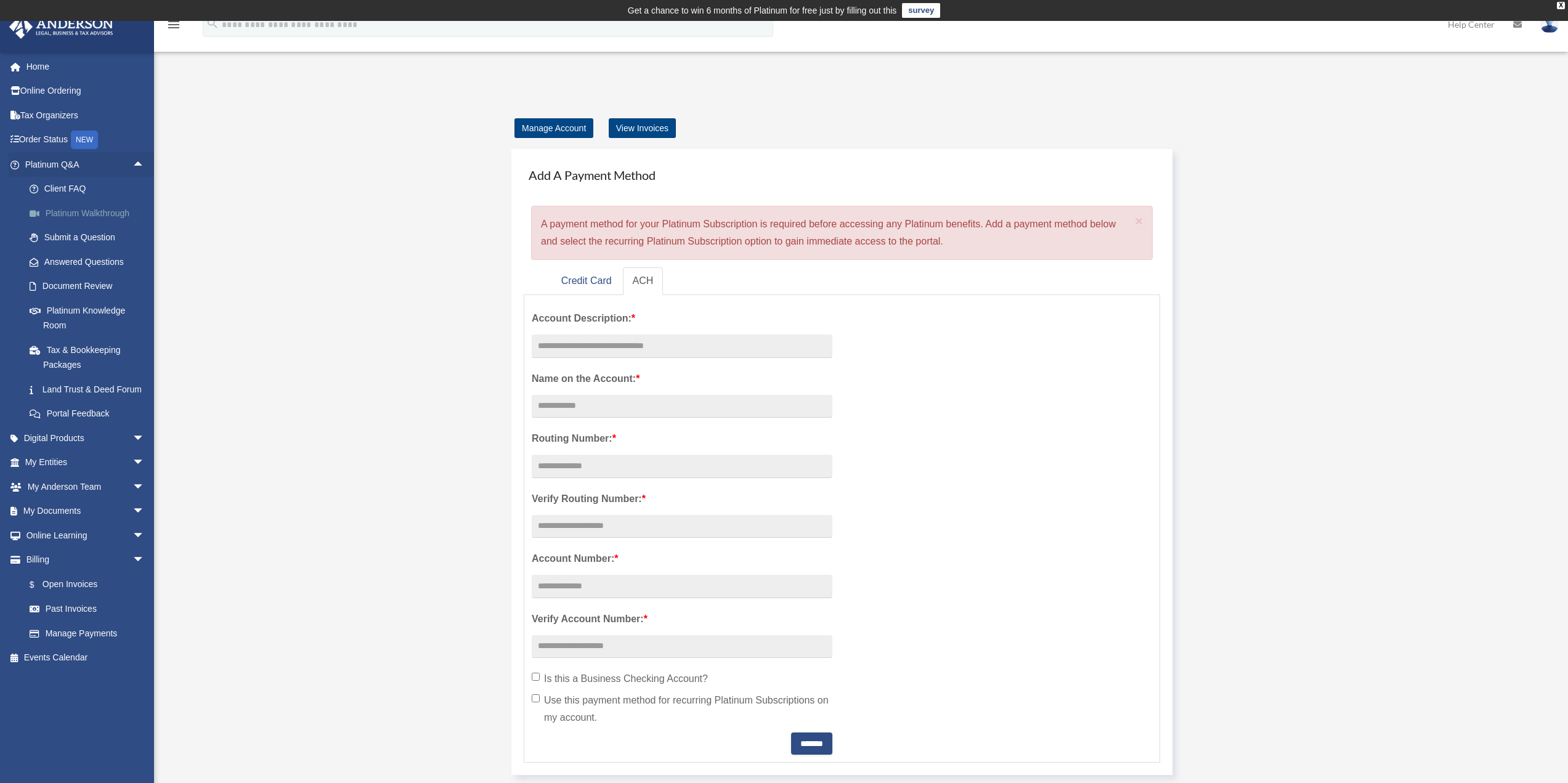
click at [98, 213] on link "Platinum Walkthrough" at bounding box center [90, 213] width 146 height 24
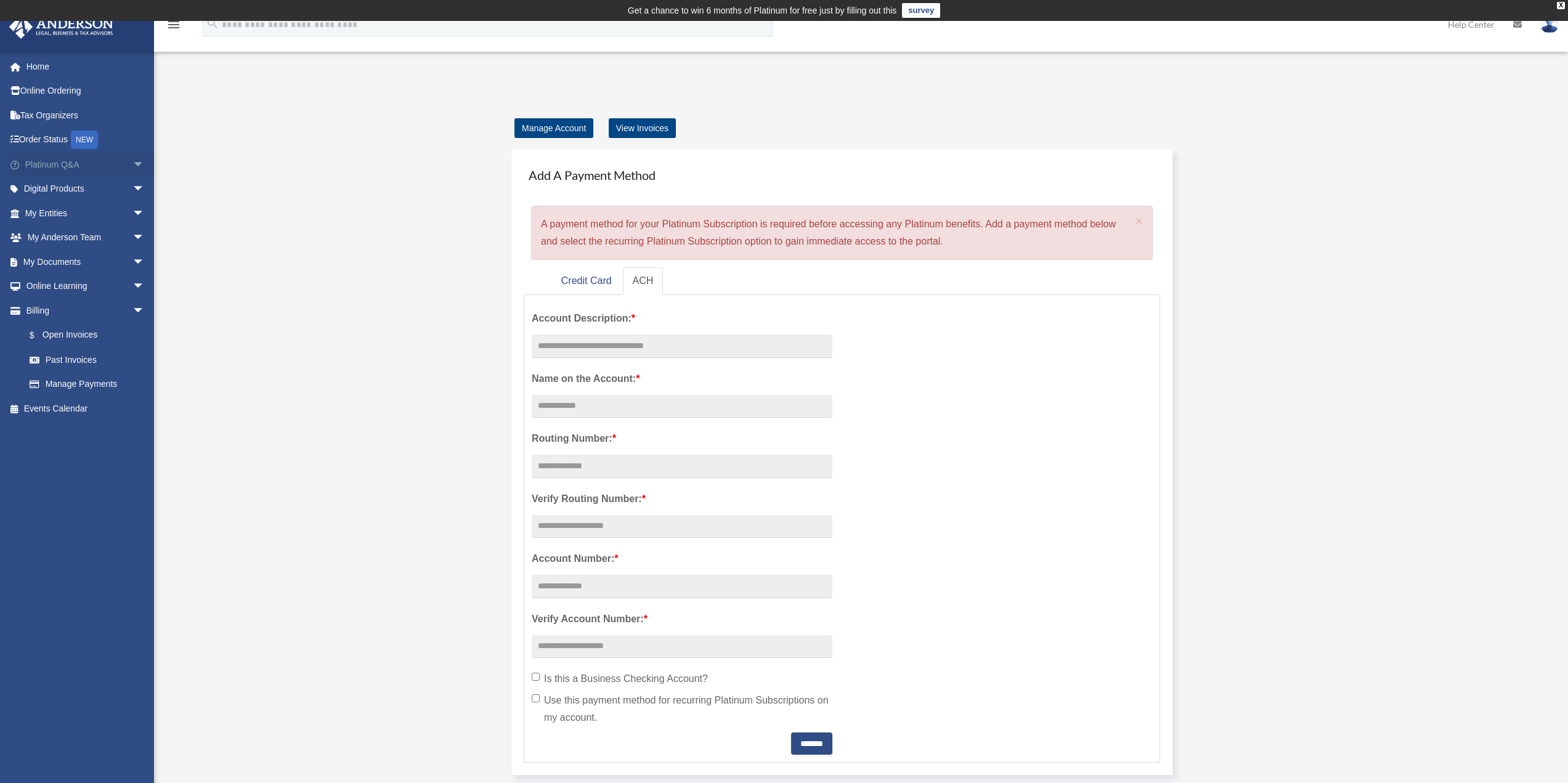
click at [133, 164] on span "arrow_drop_down" at bounding box center [144, 165] width 24 height 25
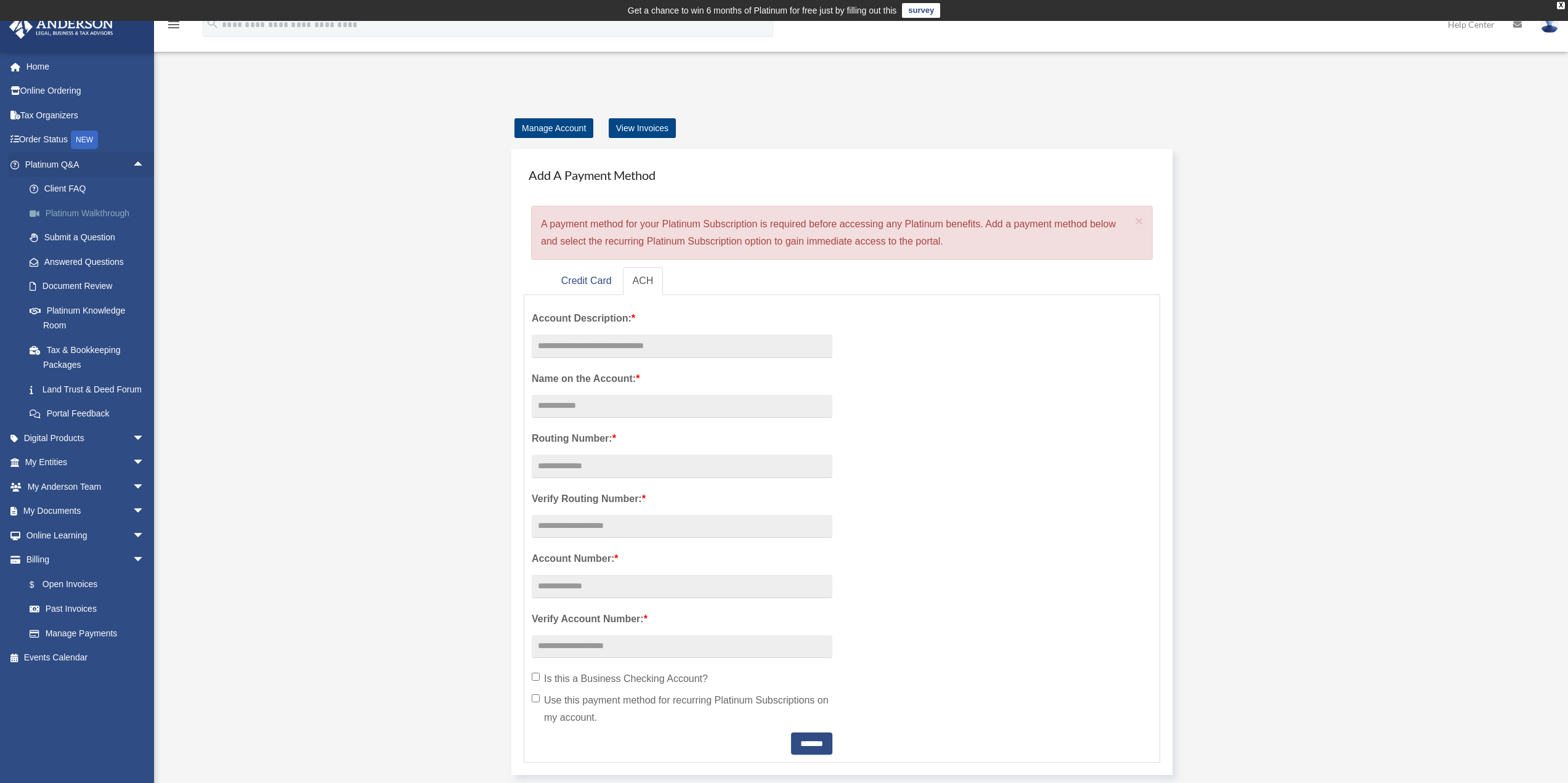
click at [88, 211] on link "Platinum Walkthrough" at bounding box center [90, 213] width 146 height 24
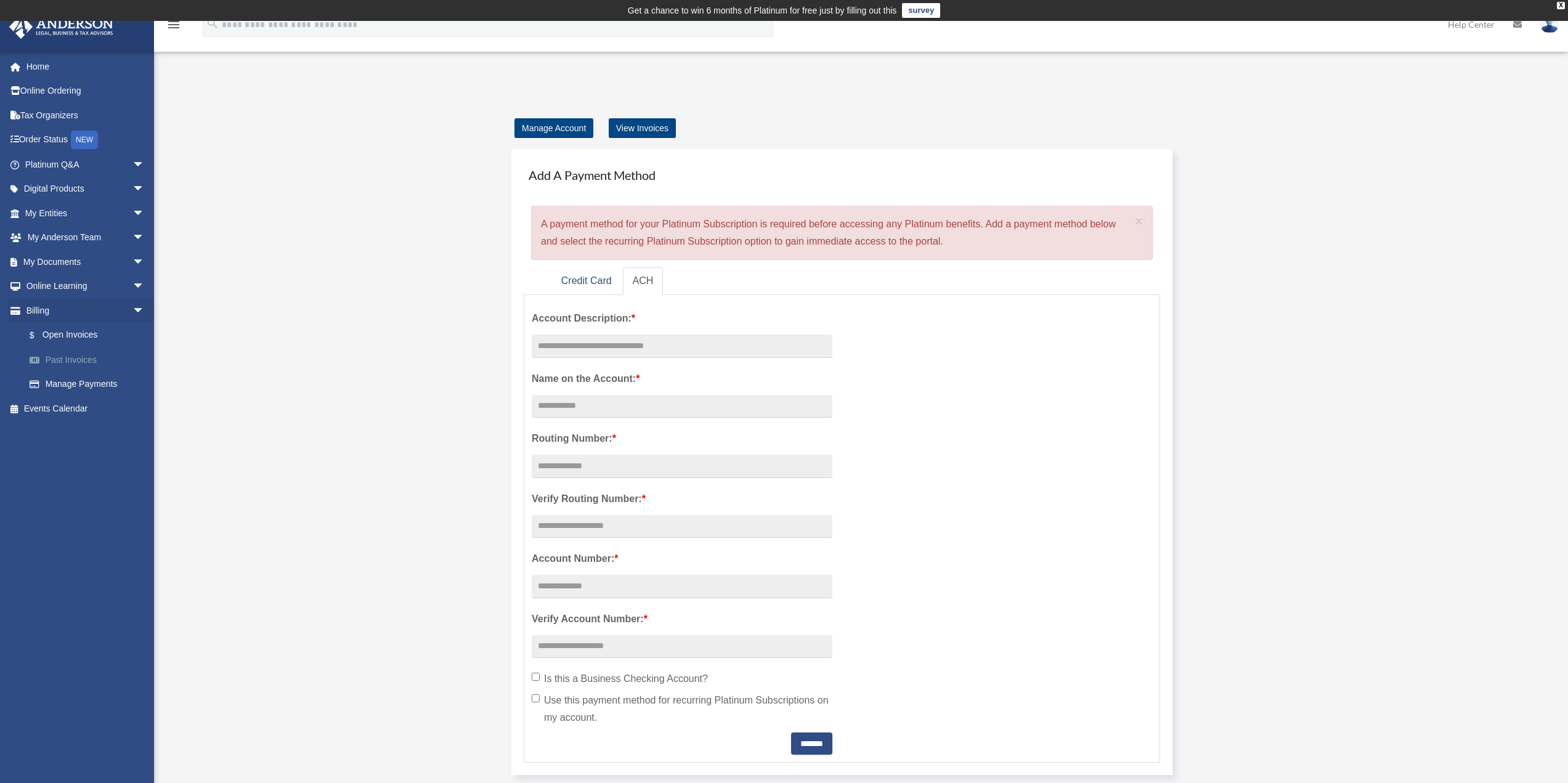
click at [86, 361] on link "Past Invoices" at bounding box center [90, 359] width 146 height 24
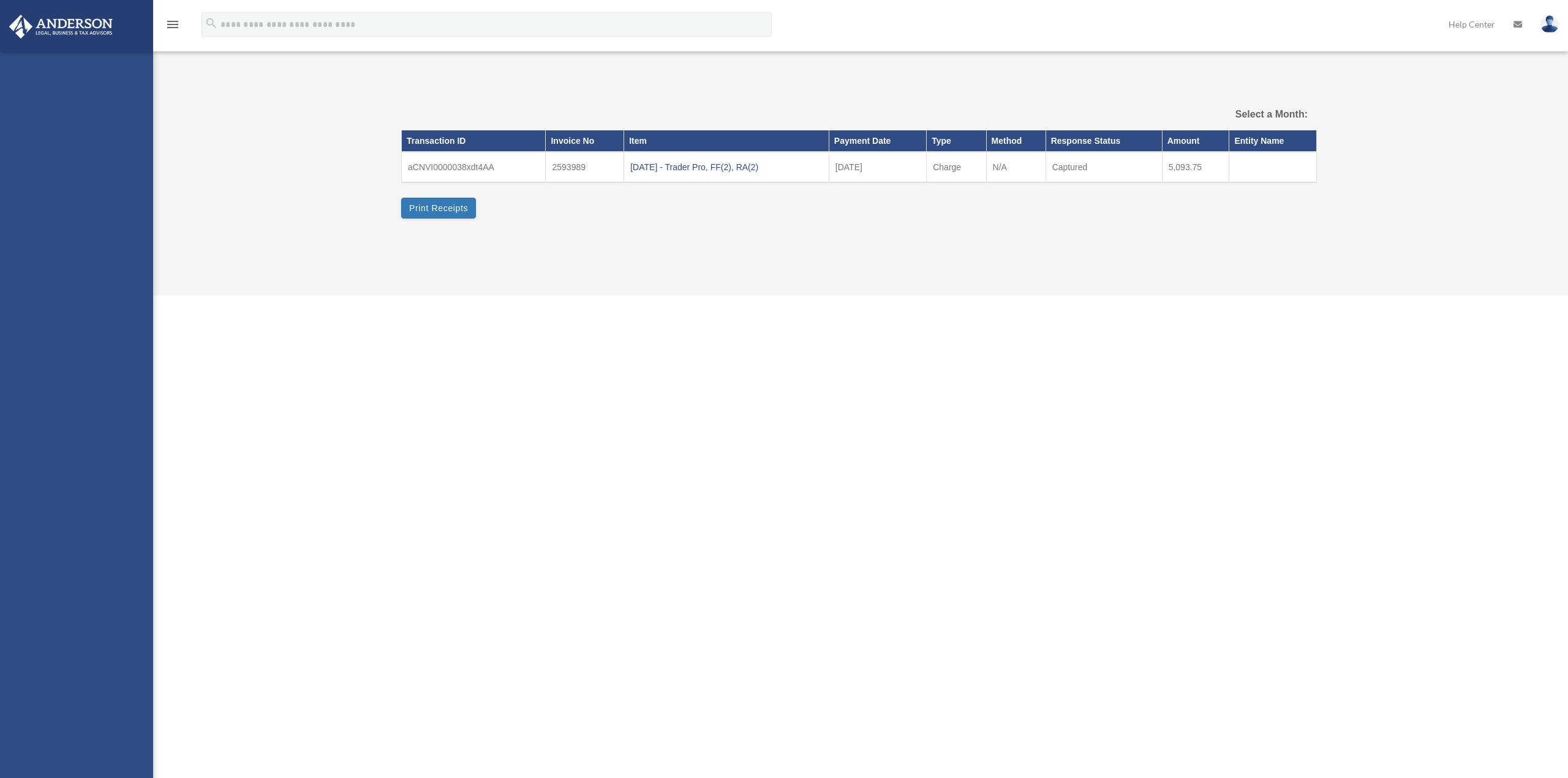
select select
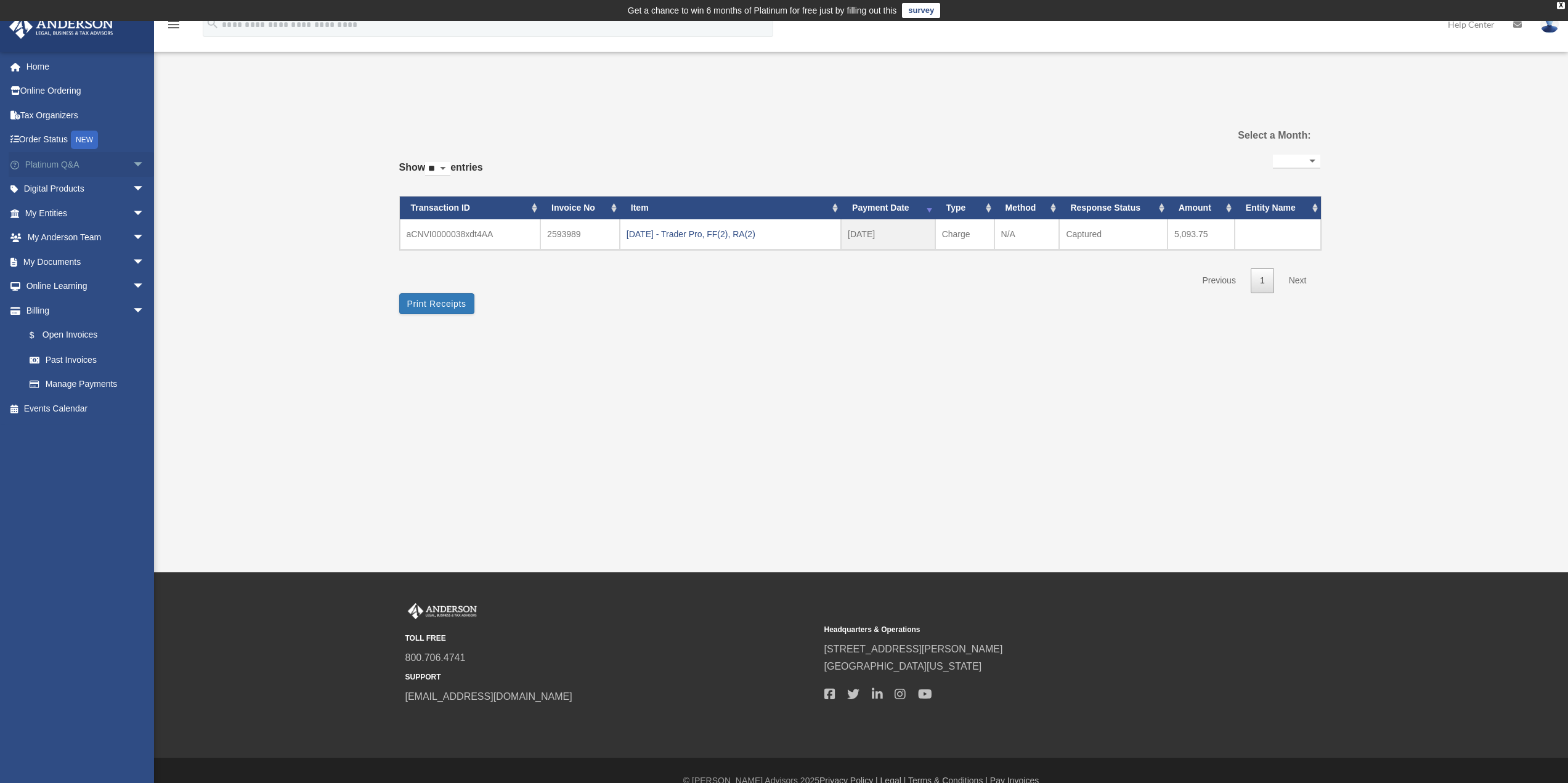
click at [133, 164] on span "arrow_drop_down" at bounding box center [144, 165] width 24 height 25
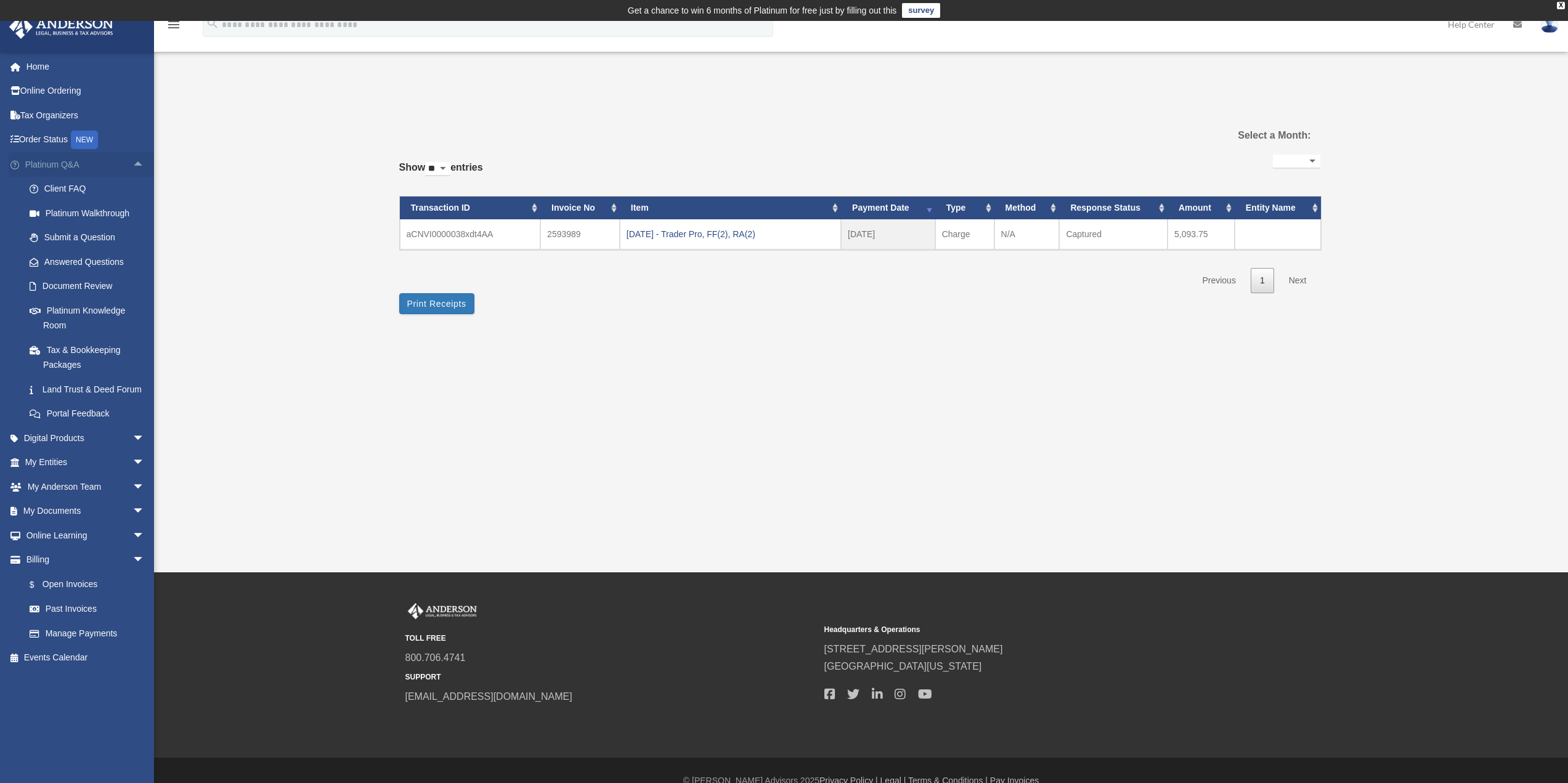
click at [133, 163] on span "arrow_drop_up" at bounding box center [144, 165] width 24 height 25
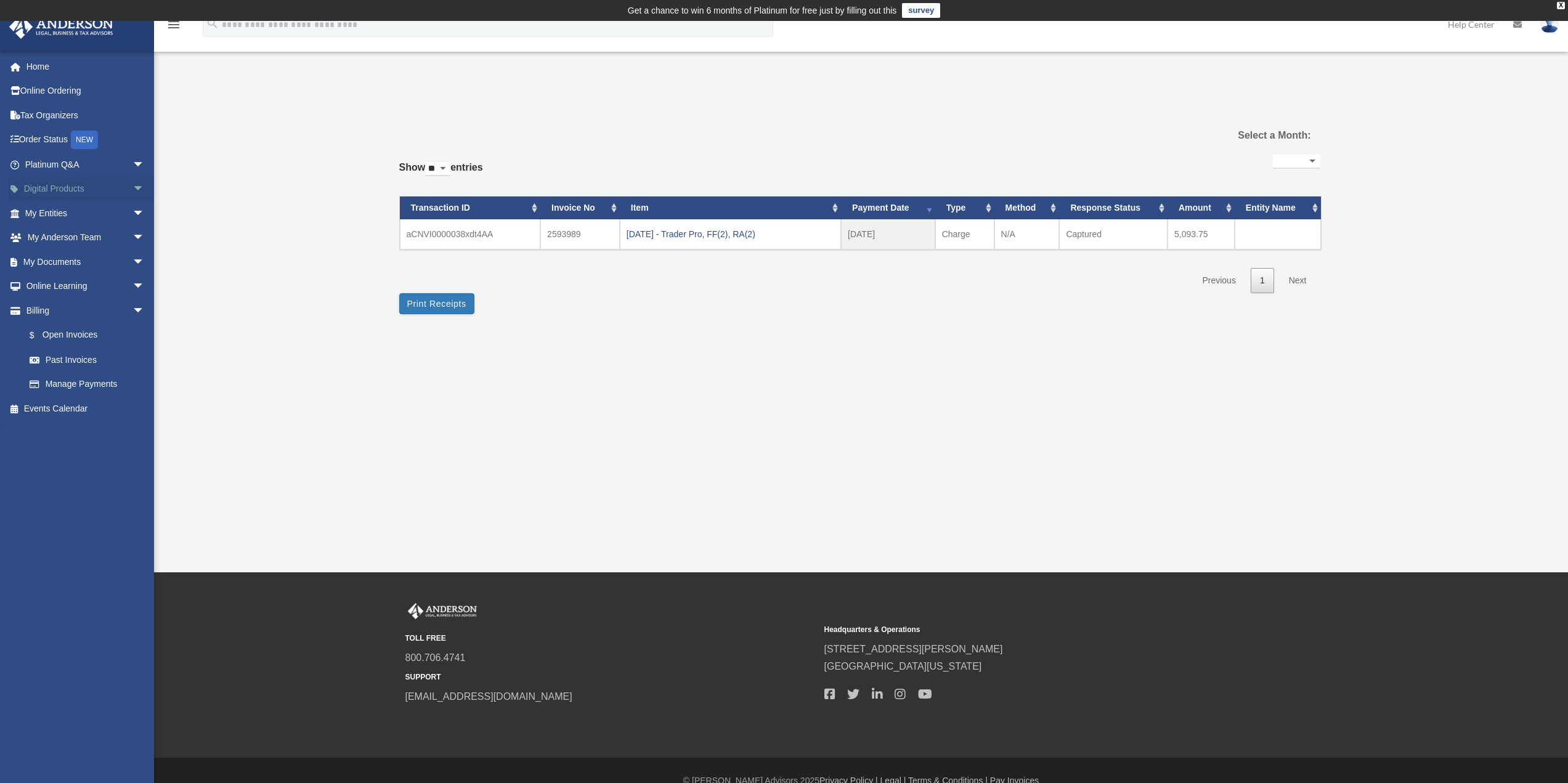
click at [133, 193] on span "arrow_drop_down" at bounding box center [144, 189] width 24 height 25
click at [92, 217] on div "Tax Toolbox" at bounding box center [96, 213] width 105 height 15
click at [135, 361] on span "arrow_drop_down" at bounding box center [144, 360] width 24 height 25
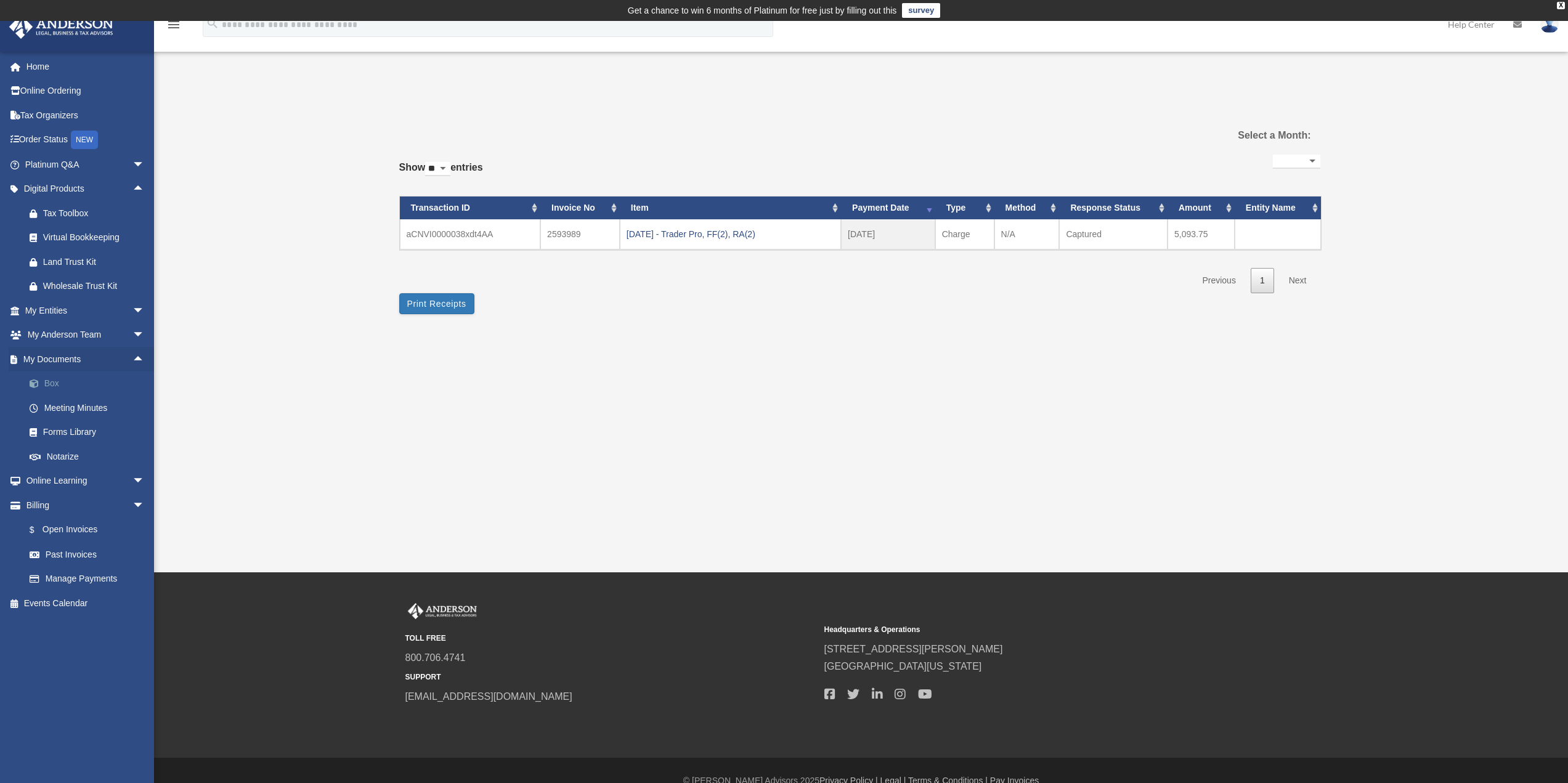
click at [55, 384] on link "Box" at bounding box center [90, 383] width 146 height 24
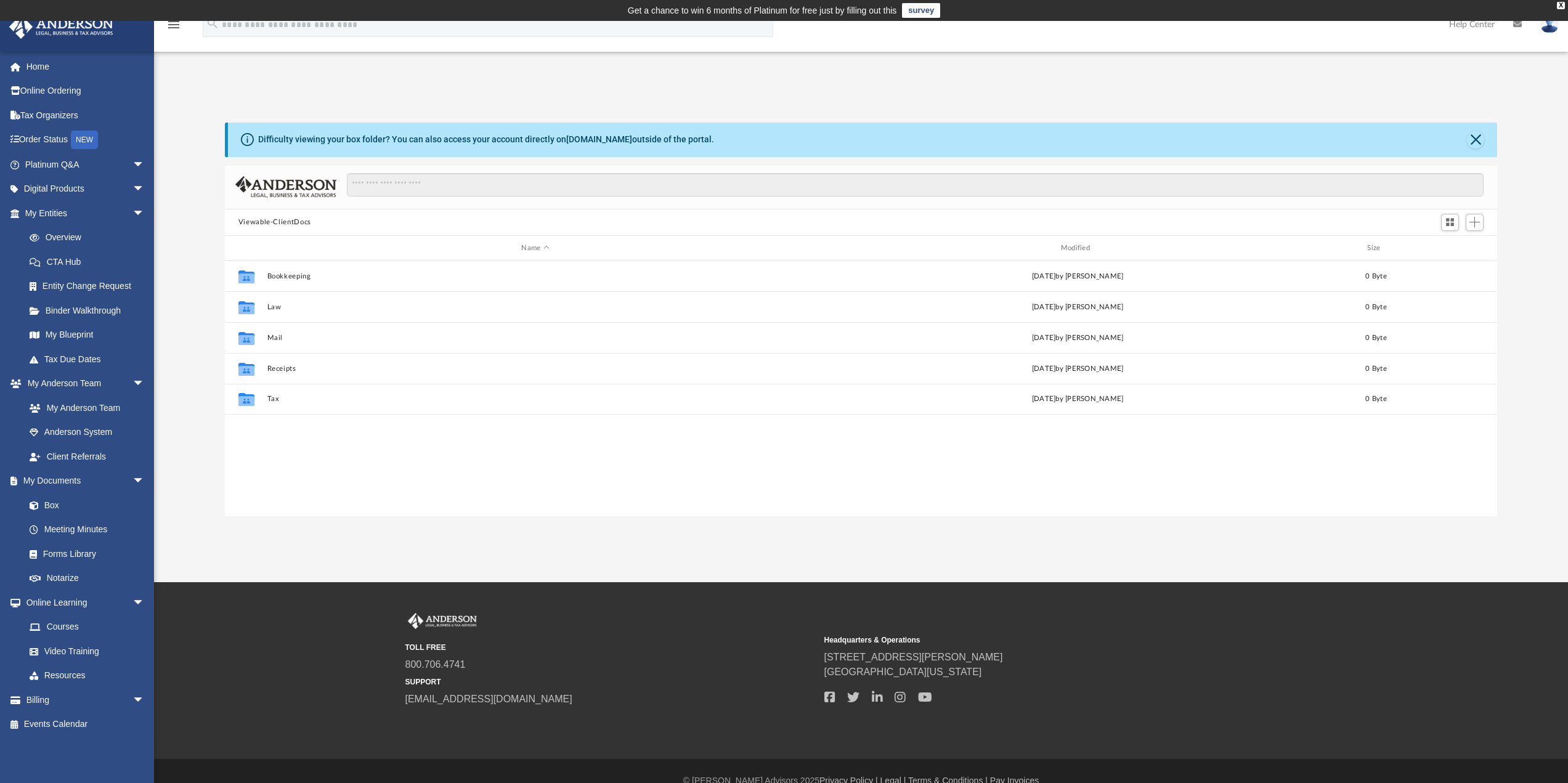
scroll to position [272, 1263]
click at [87, 557] on link "Forms Library" at bounding box center [90, 554] width 146 height 24
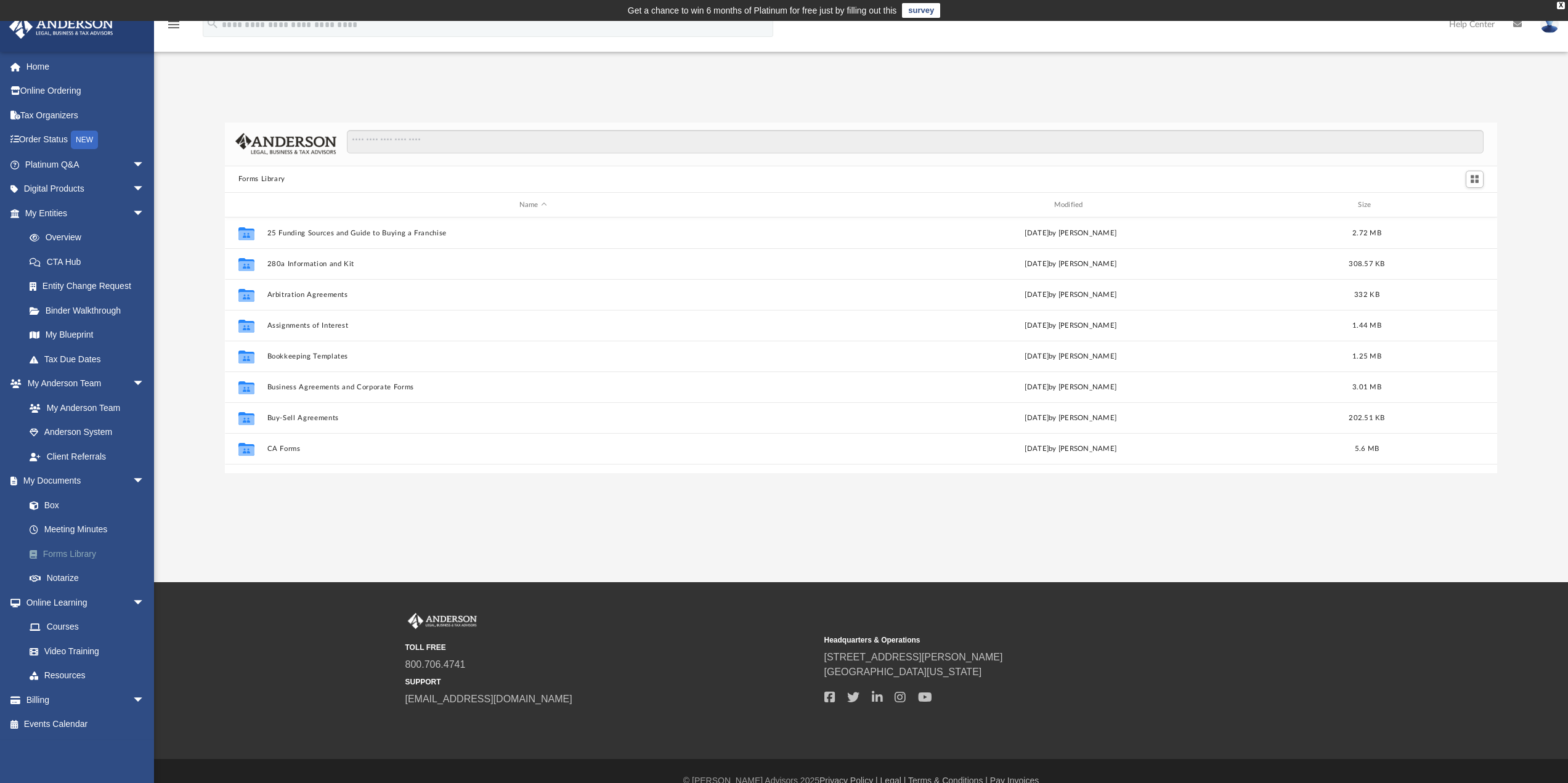
scroll to position [272, 1263]
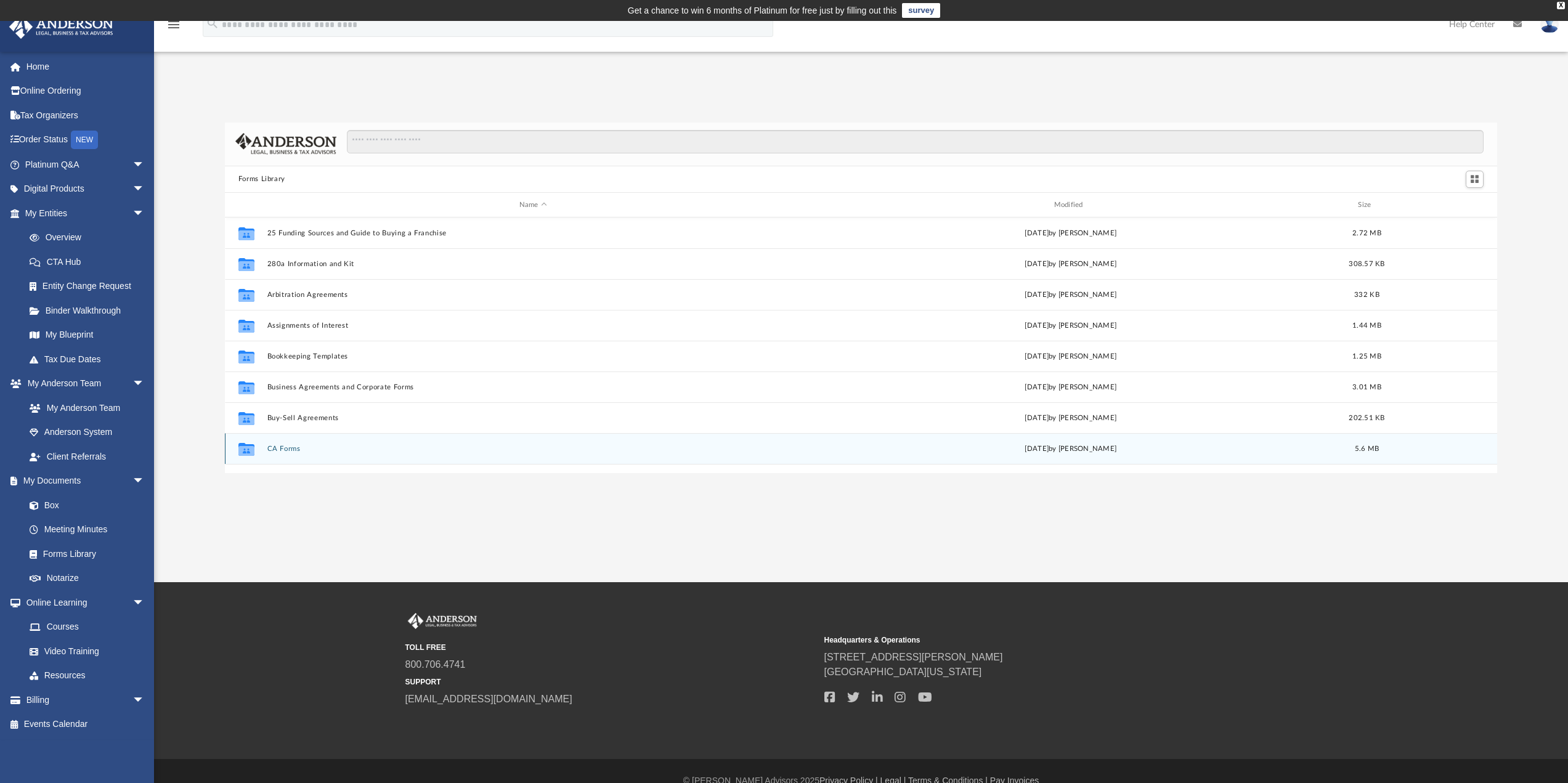
click at [287, 447] on button "CA Forms" at bounding box center [533, 448] width 532 height 8
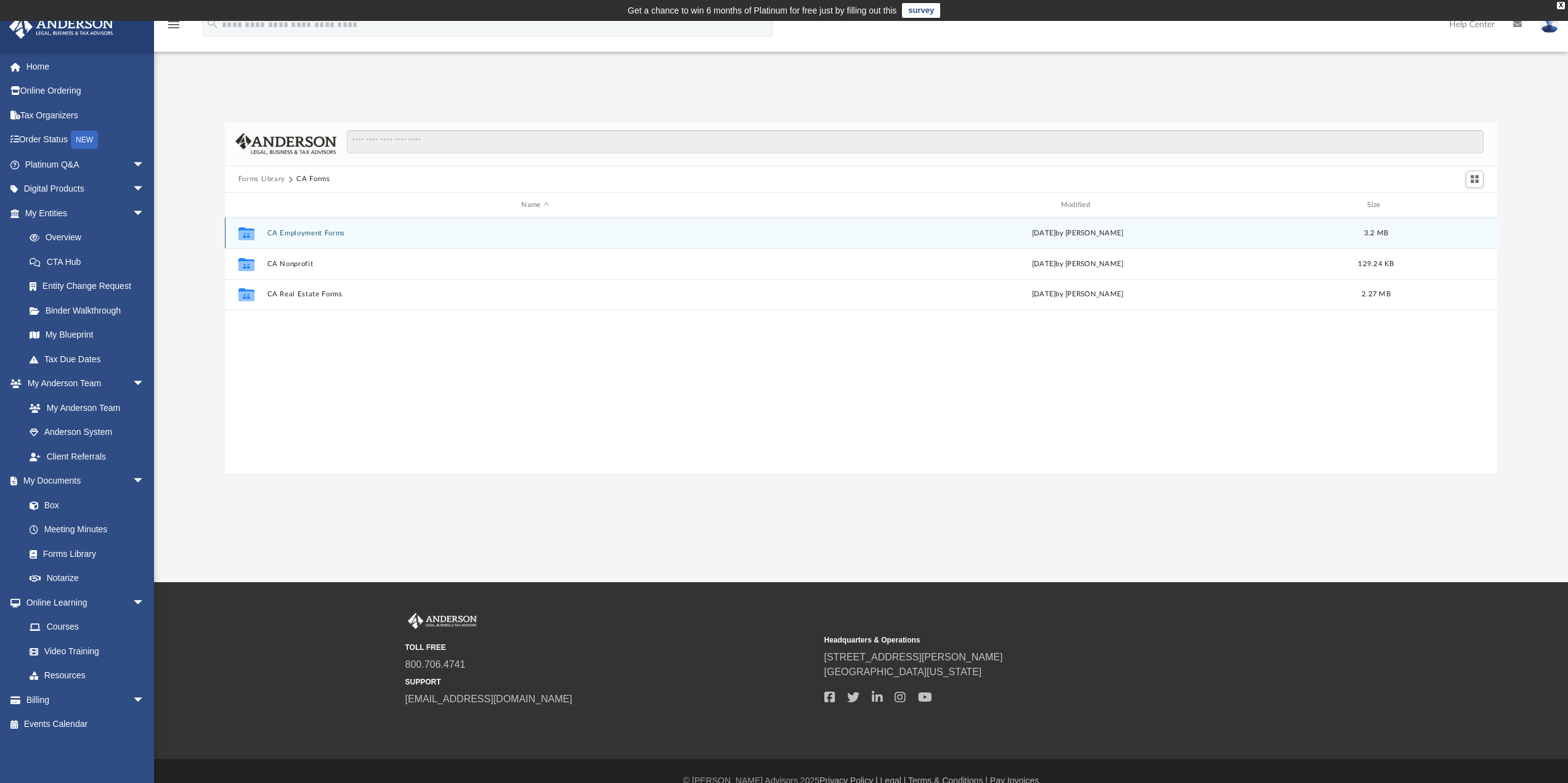
click at [324, 232] on button "CA Employment Forms" at bounding box center [535, 233] width 536 height 8
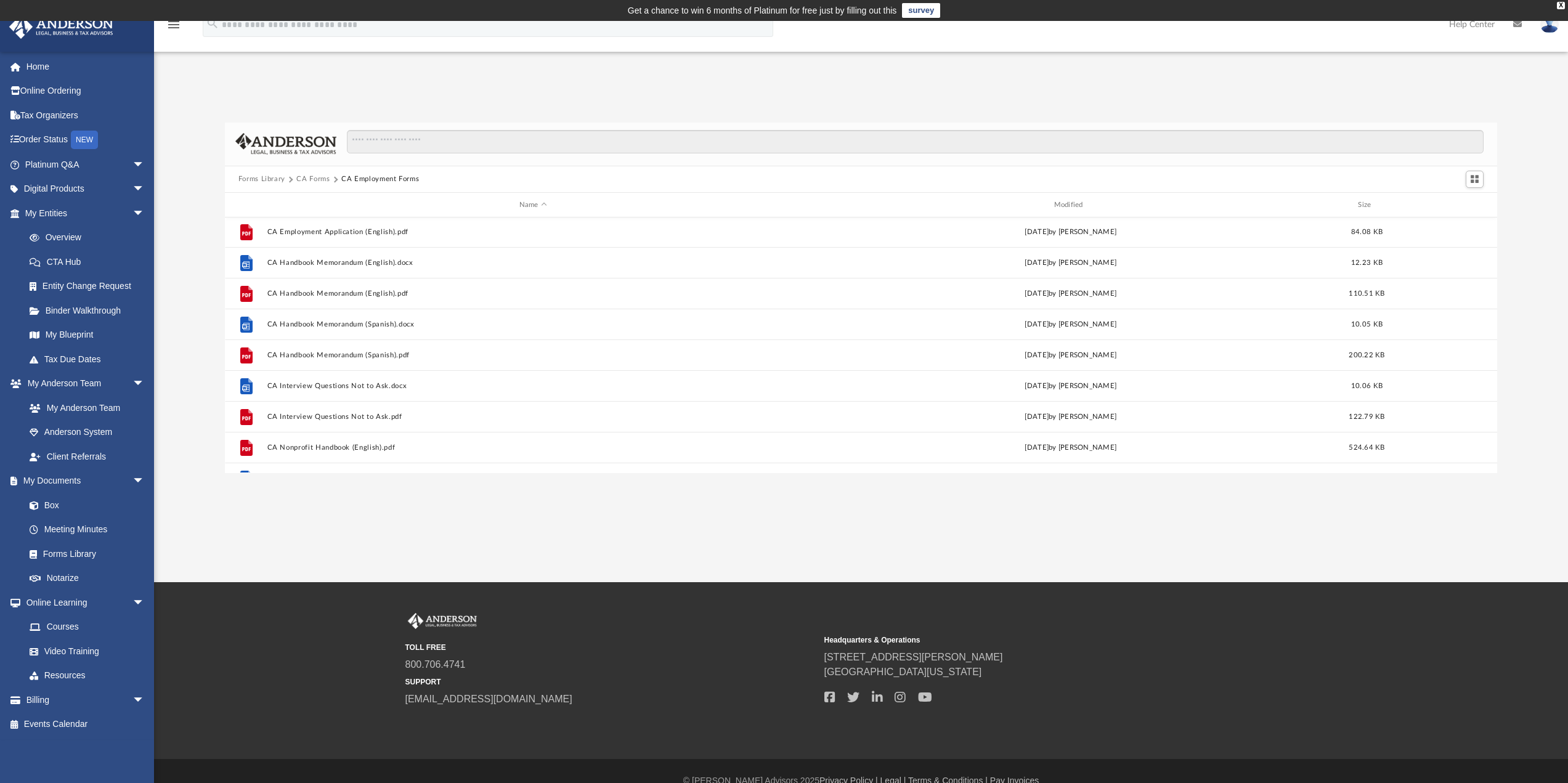
scroll to position [124, 0]
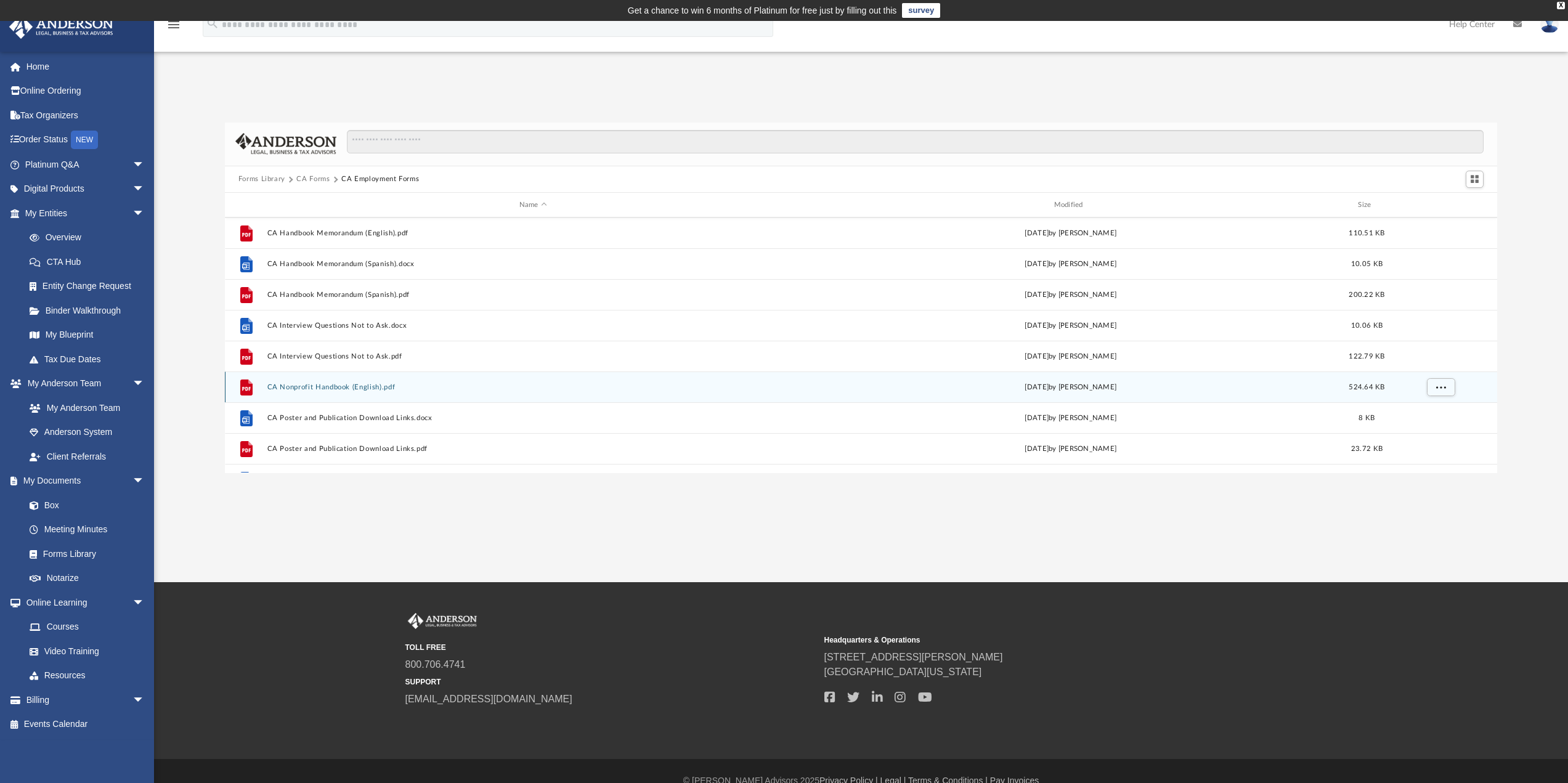
click at [315, 385] on button "CA Nonprofit Handbook (English).pdf" at bounding box center [533, 387] width 532 height 8
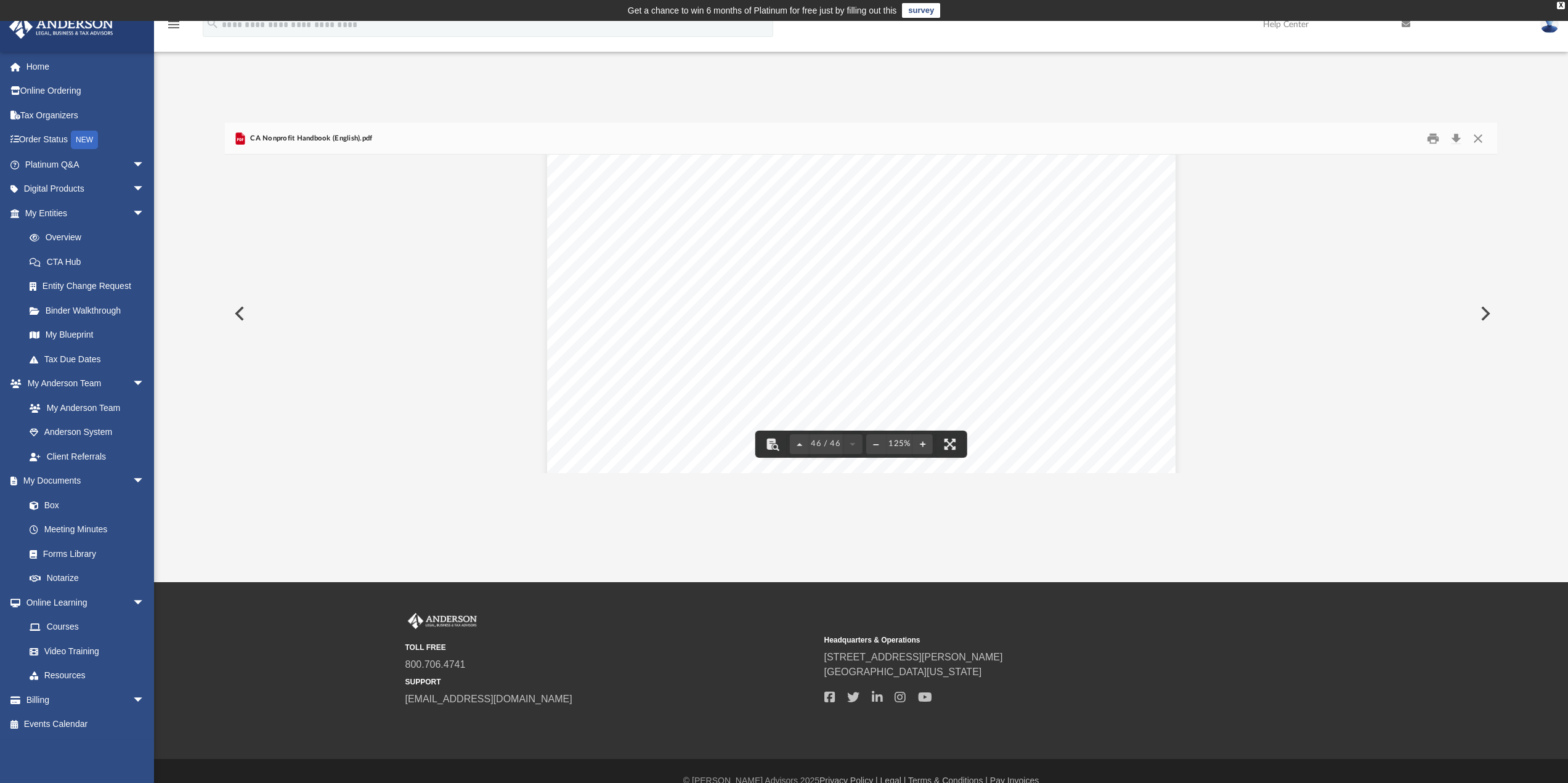
scroll to position [37773, 0]
click at [133, 186] on span "arrow_drop_down" at bounding box center [144, 189] width 24 height 25
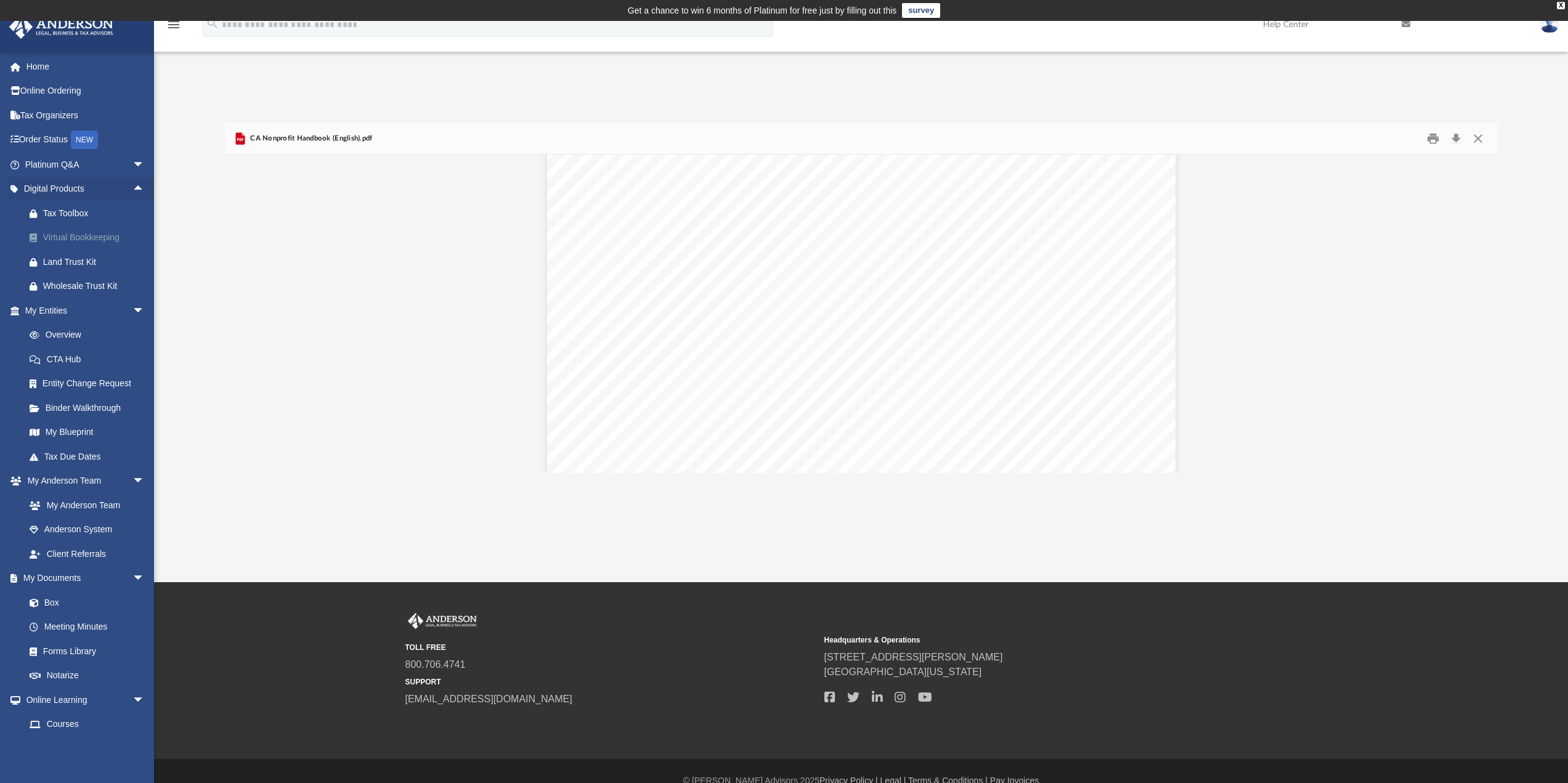
click at [93, 240] on div "Virtual Bookkeeping" at bounding box center [96, 237] width 105 height 15
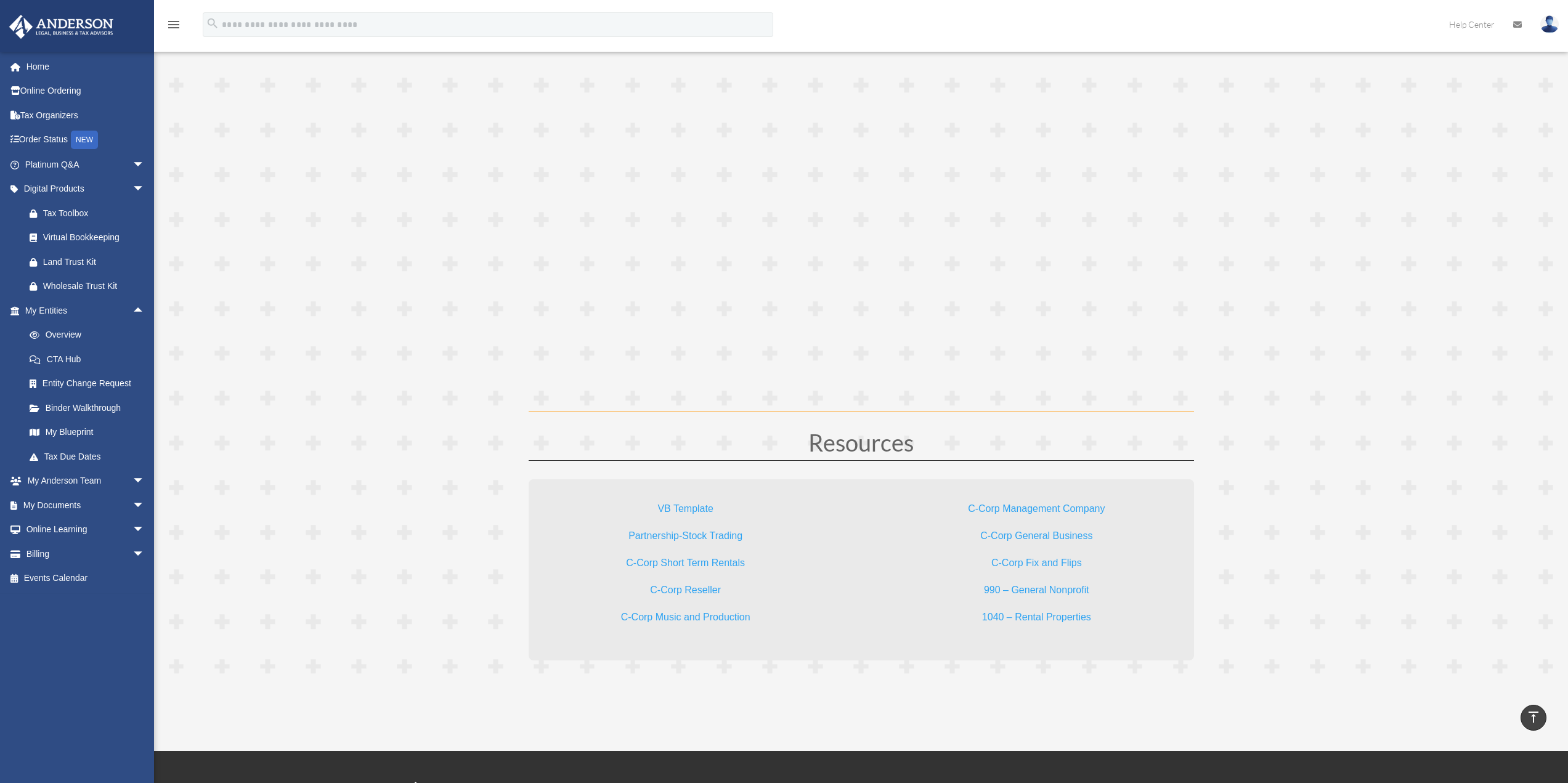
scroll to position [3390, 0]
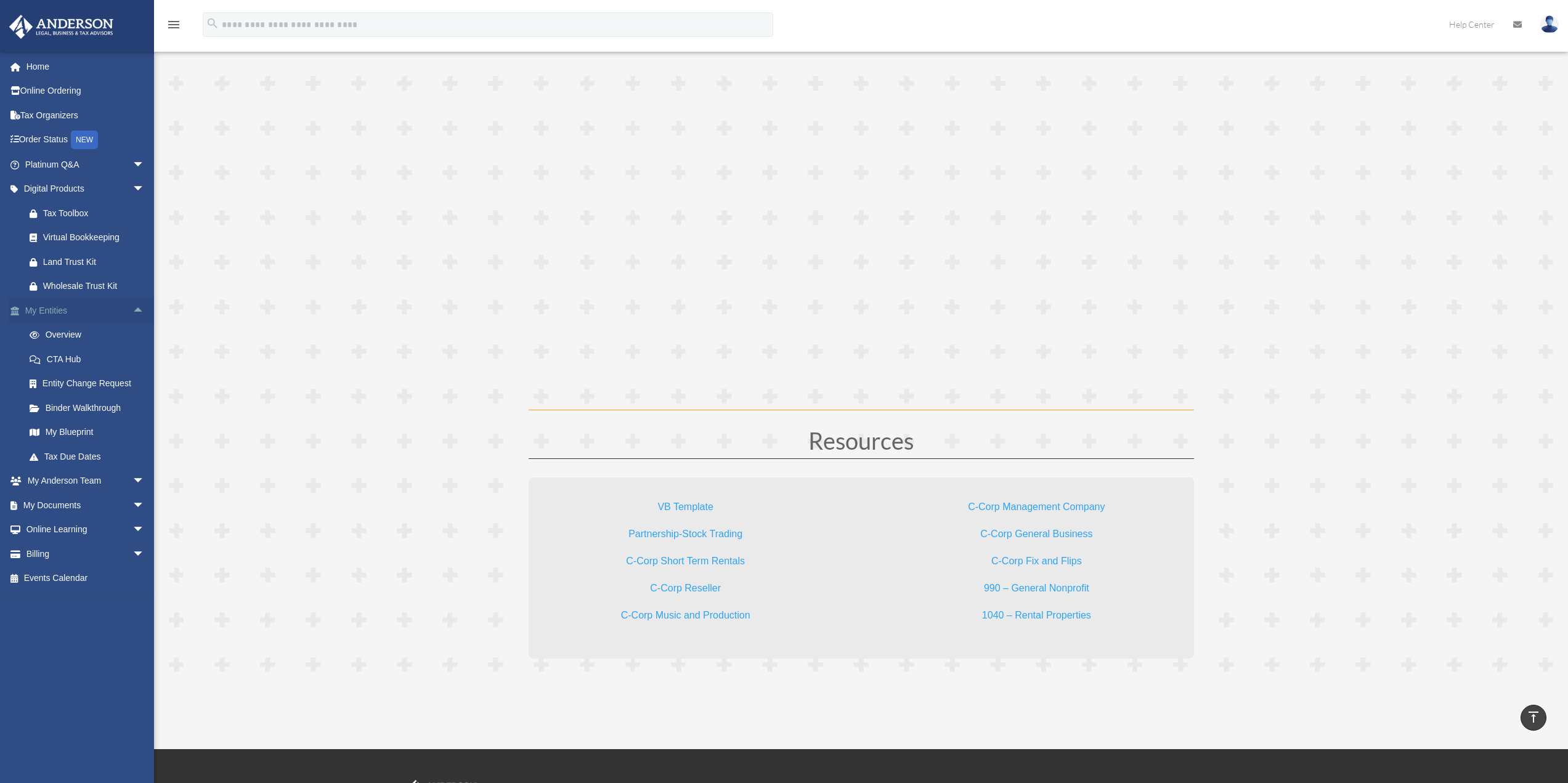
click at [133, 309] on span "arrow_drop_up" at bounding box center [144, 311] width 24 height 25
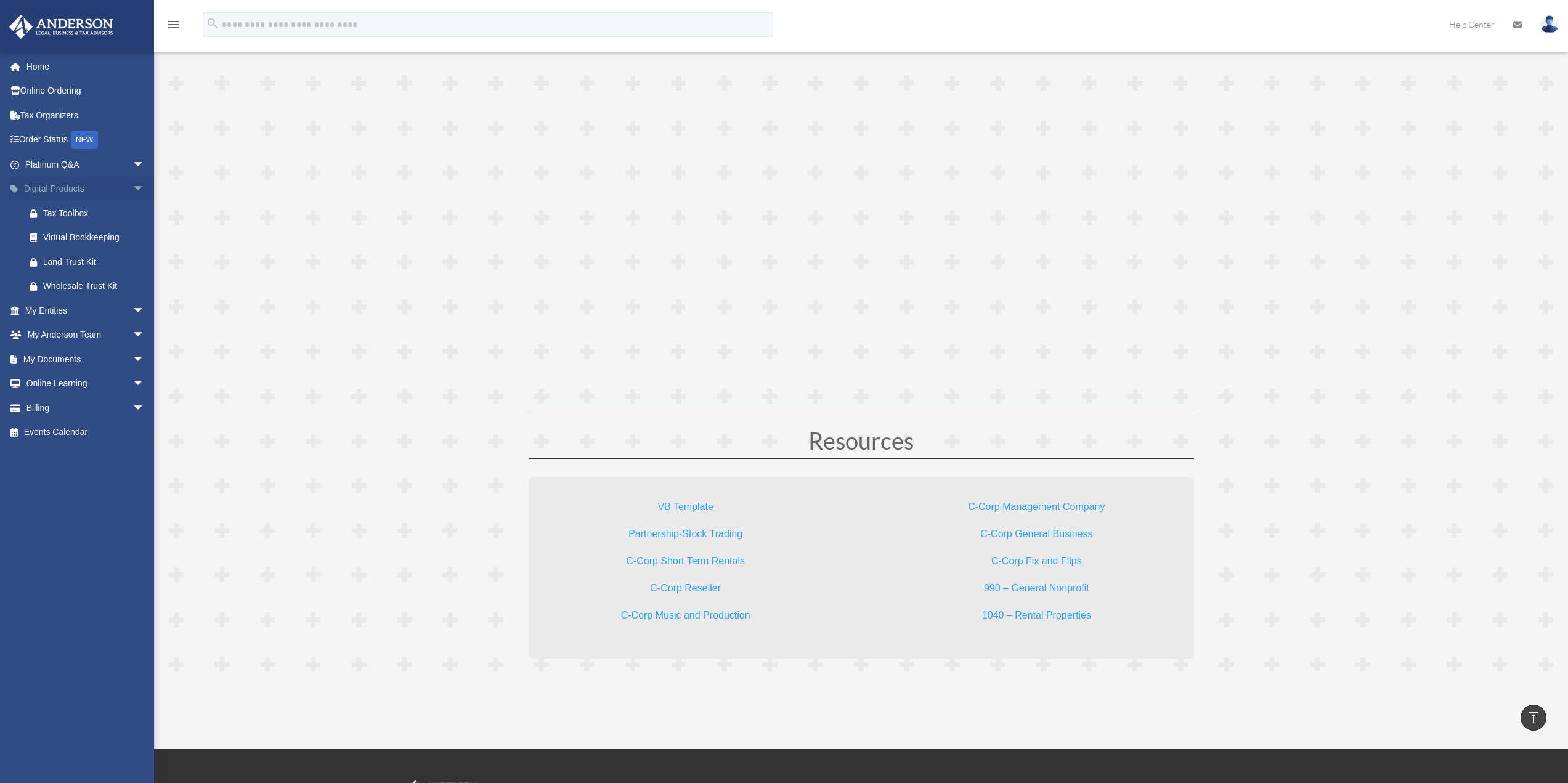
click at [133, 186] on span "arrow_drop_down" at bounding box center [144, 189] width 24 height 25
click at [133, 233] on span "arrow_drop_down" at bounding box center [144, 238] width 24 height 25
click at [107, 262] on link "My Anderson Team" at bounding box center [90, 262] width 146 height 24
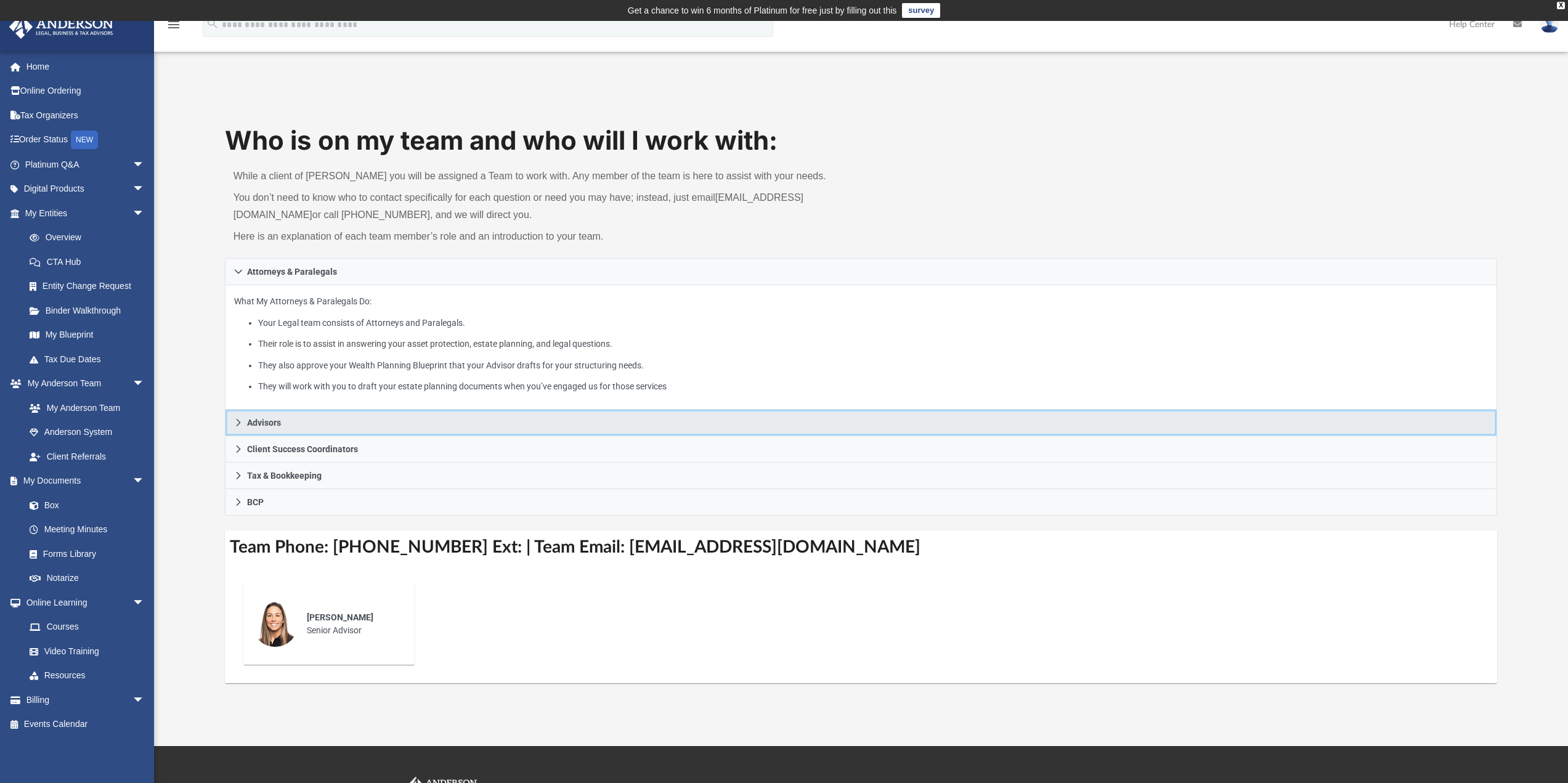
click at [266, 421] on span "Advisors" at bounding box center [264, 423] width 34 height 9
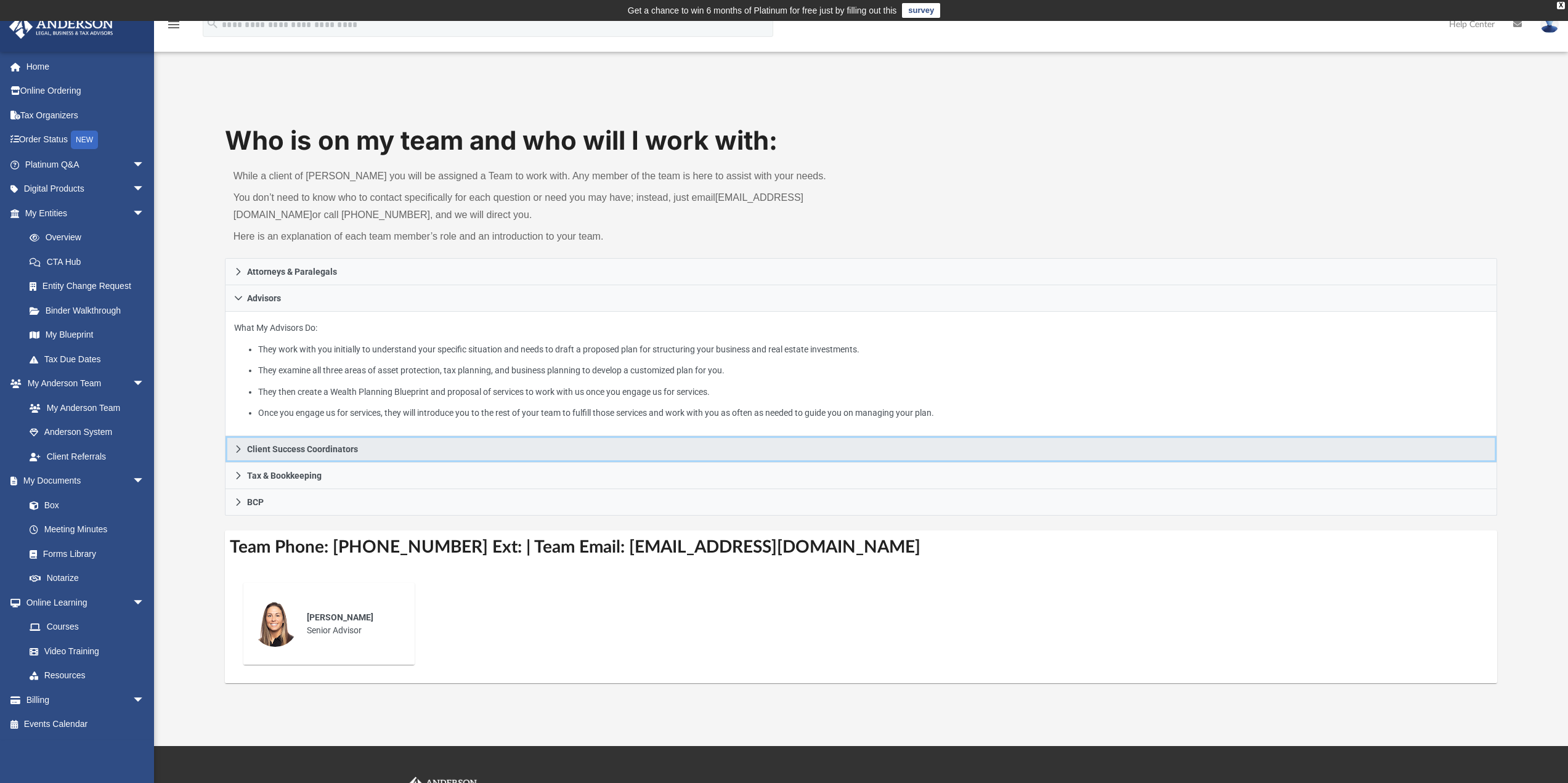
click at [297, 452] on span "Client Success Coordinators" at bounding box center [302, 449] width 111 height 9
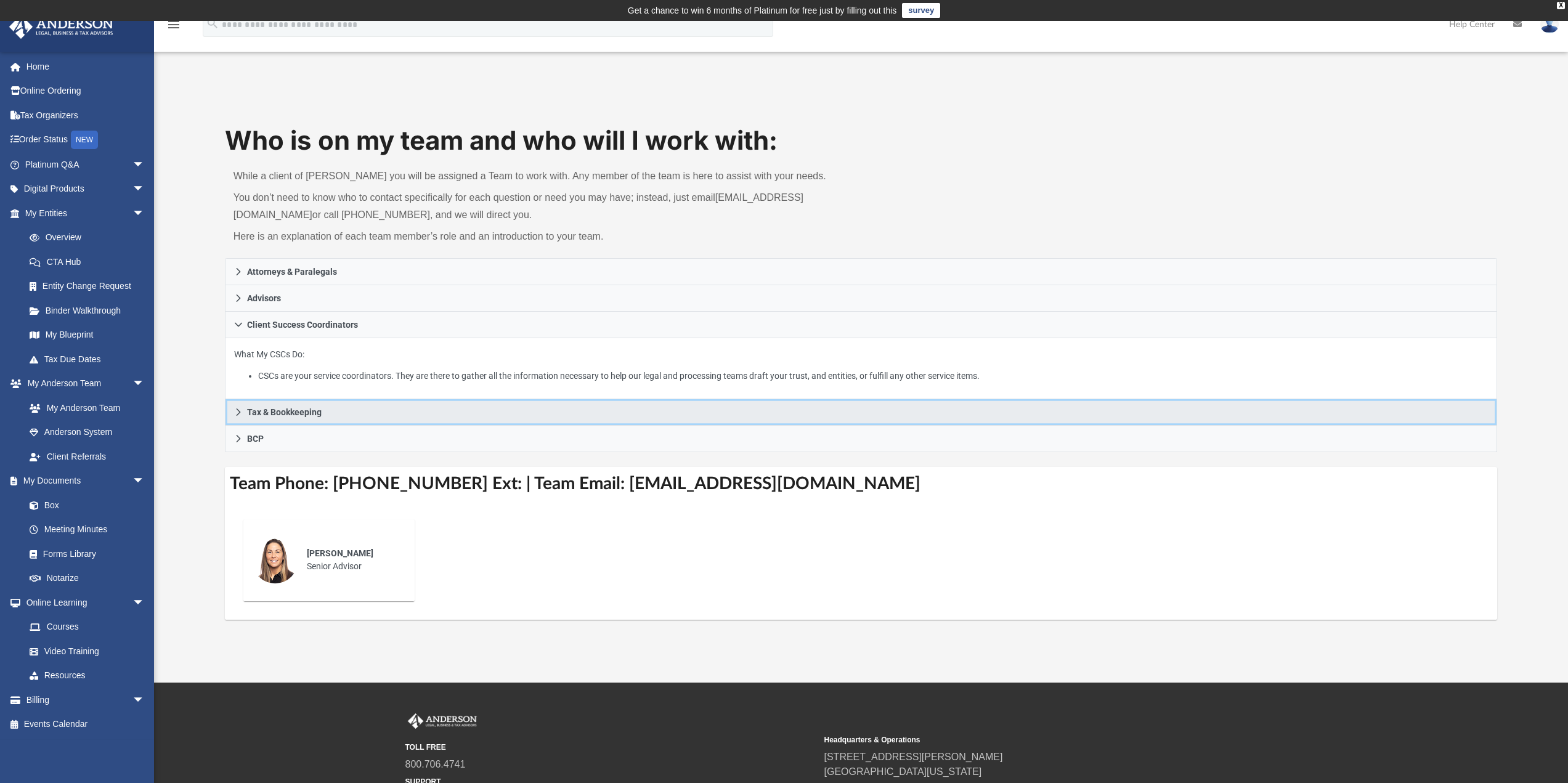
click at [283, 412] on span "Tax & Bookkeeping" at bounding box center [284, 412] width 75 height 9
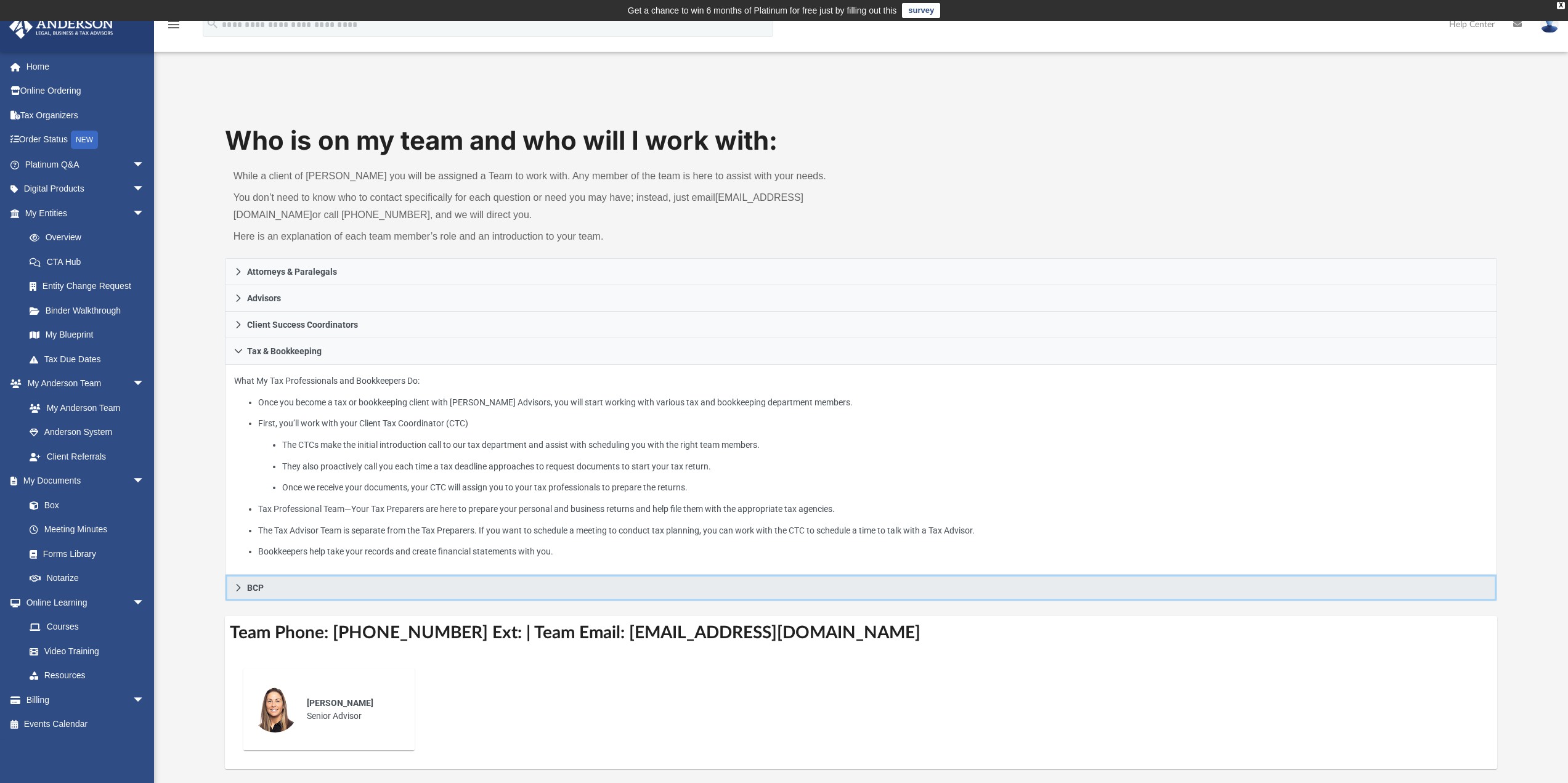
click at [259, 584] on span "BCP" at bounding box center [255, 588] width 16 height 9
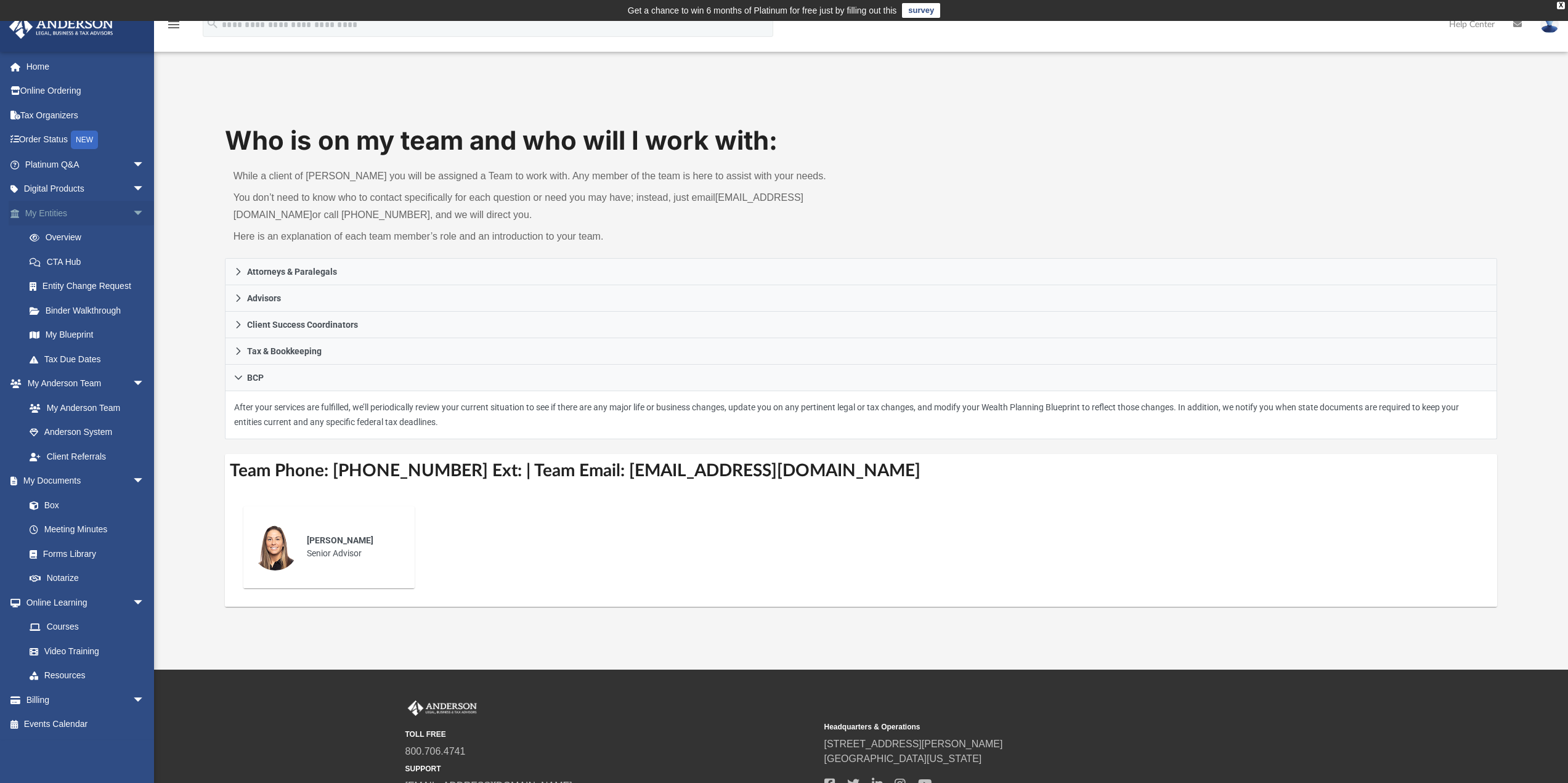
click at [133, 215] on span "arrow_drop_down" at bounding box center [144, 214] width 24 height 25
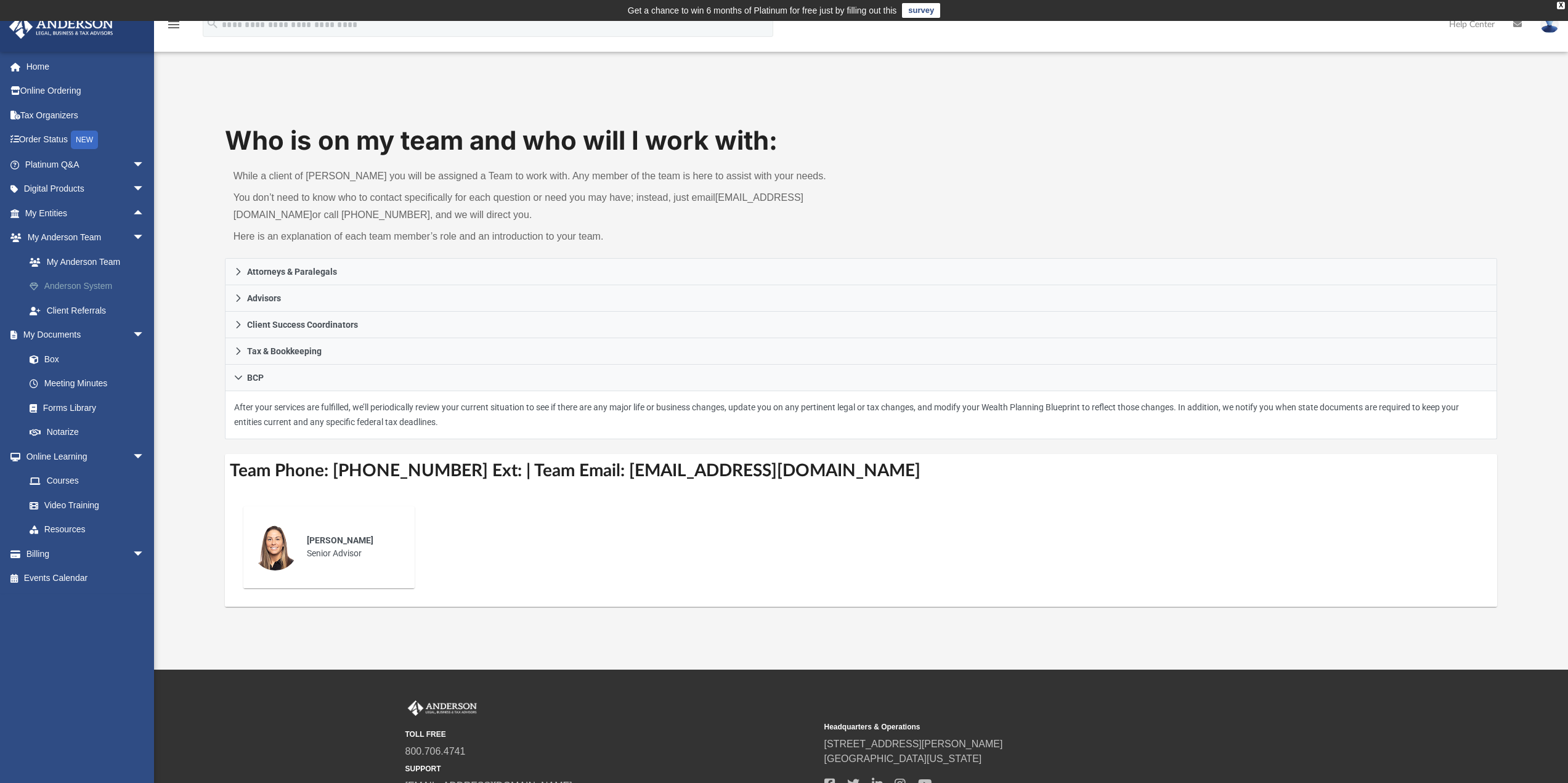
click at [98, 290] on link "Anderson System" at bounding box center [90, 286] width 146 height 24
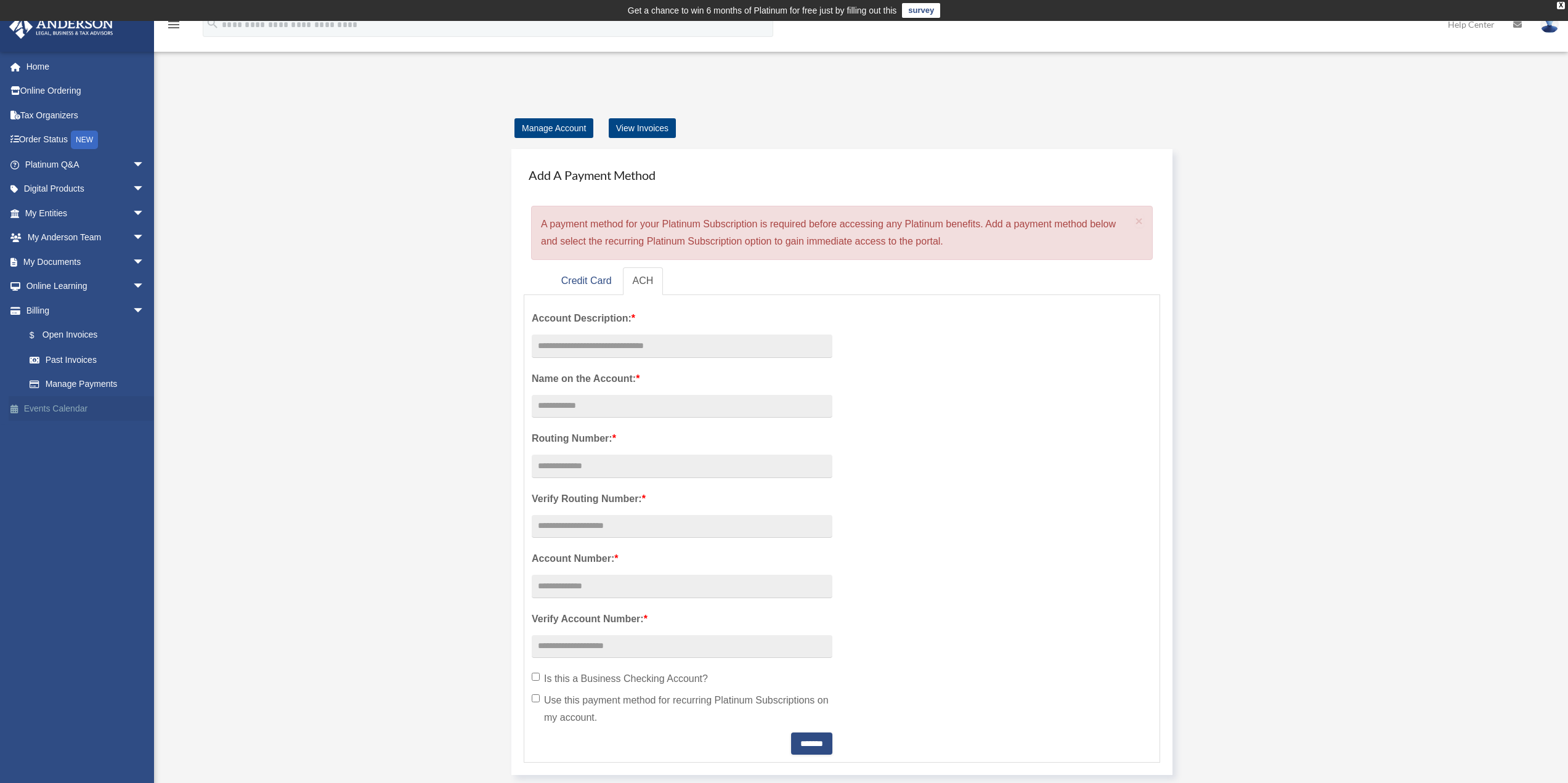
click at [49, 416] on link "Events Calendar" at bounding box center [87, 408] width 155 height 24
